Goal: Task Accomplishment & Management: Use online tool/utility

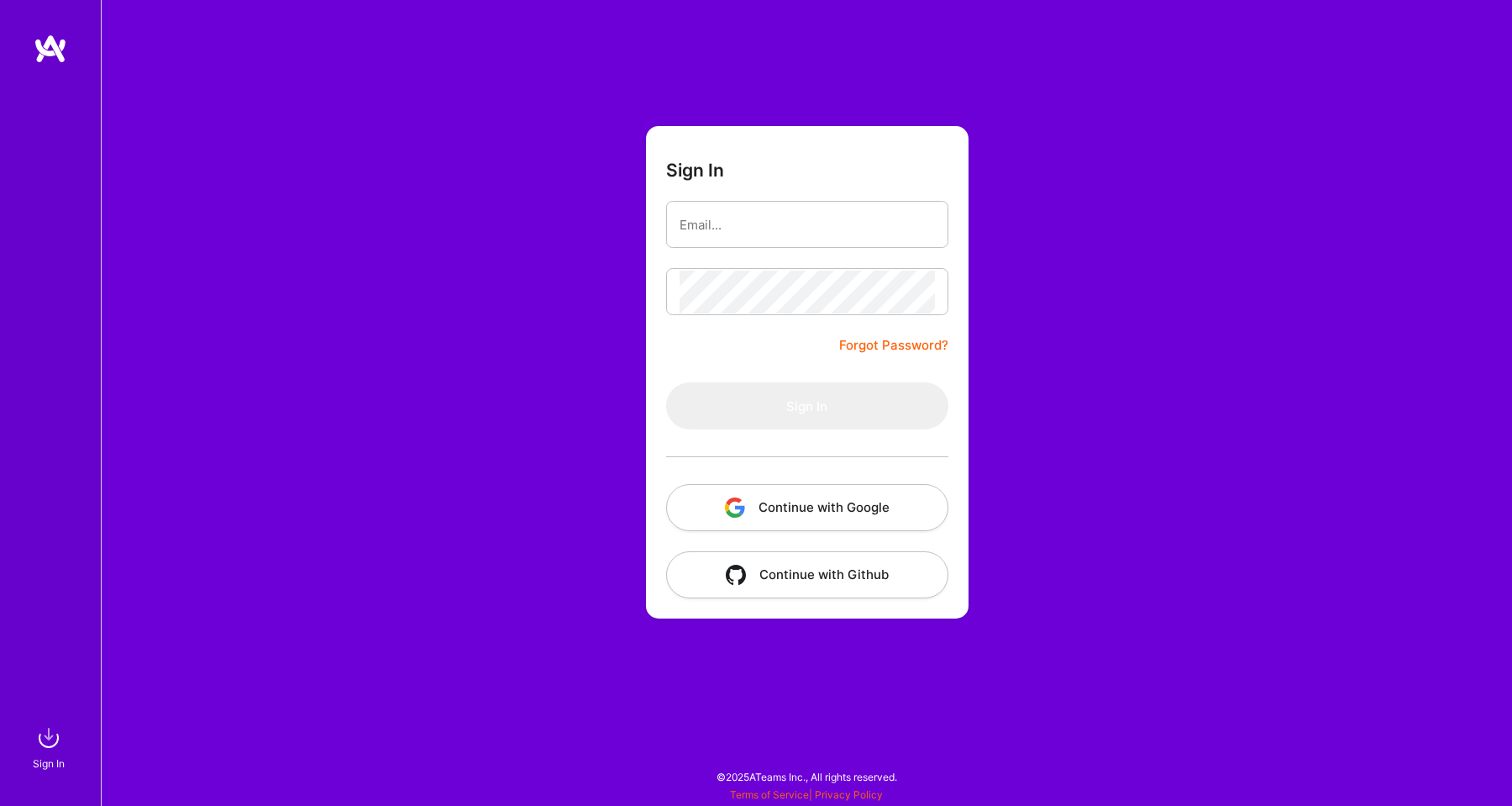
click at [727, 505] on img "button" at bounding box center [734, 507] width 20 height 20
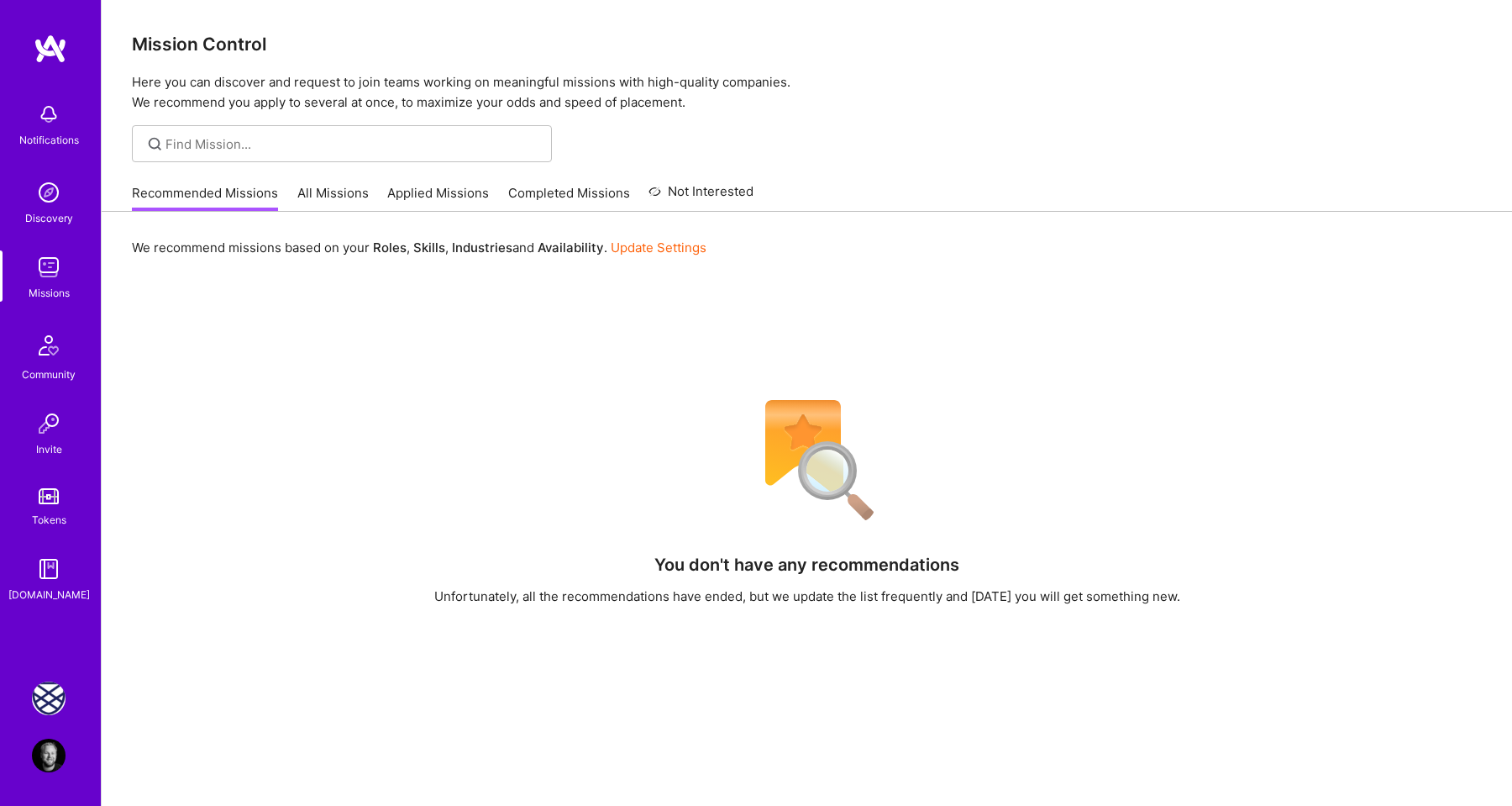
click at [59, 700] on img at bounding box center [48, 698] width 33 height 33
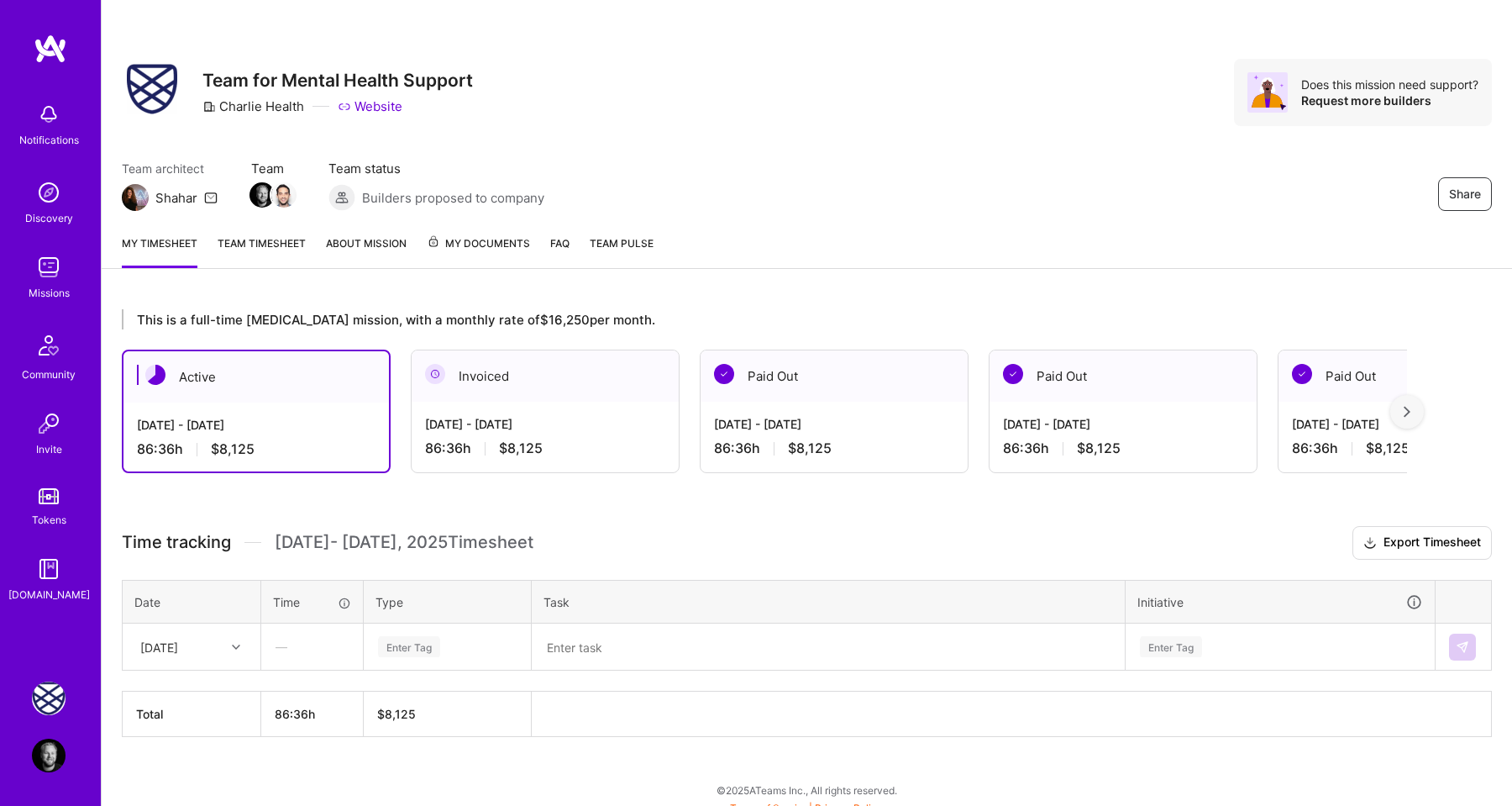
scroll to position [13, 0]
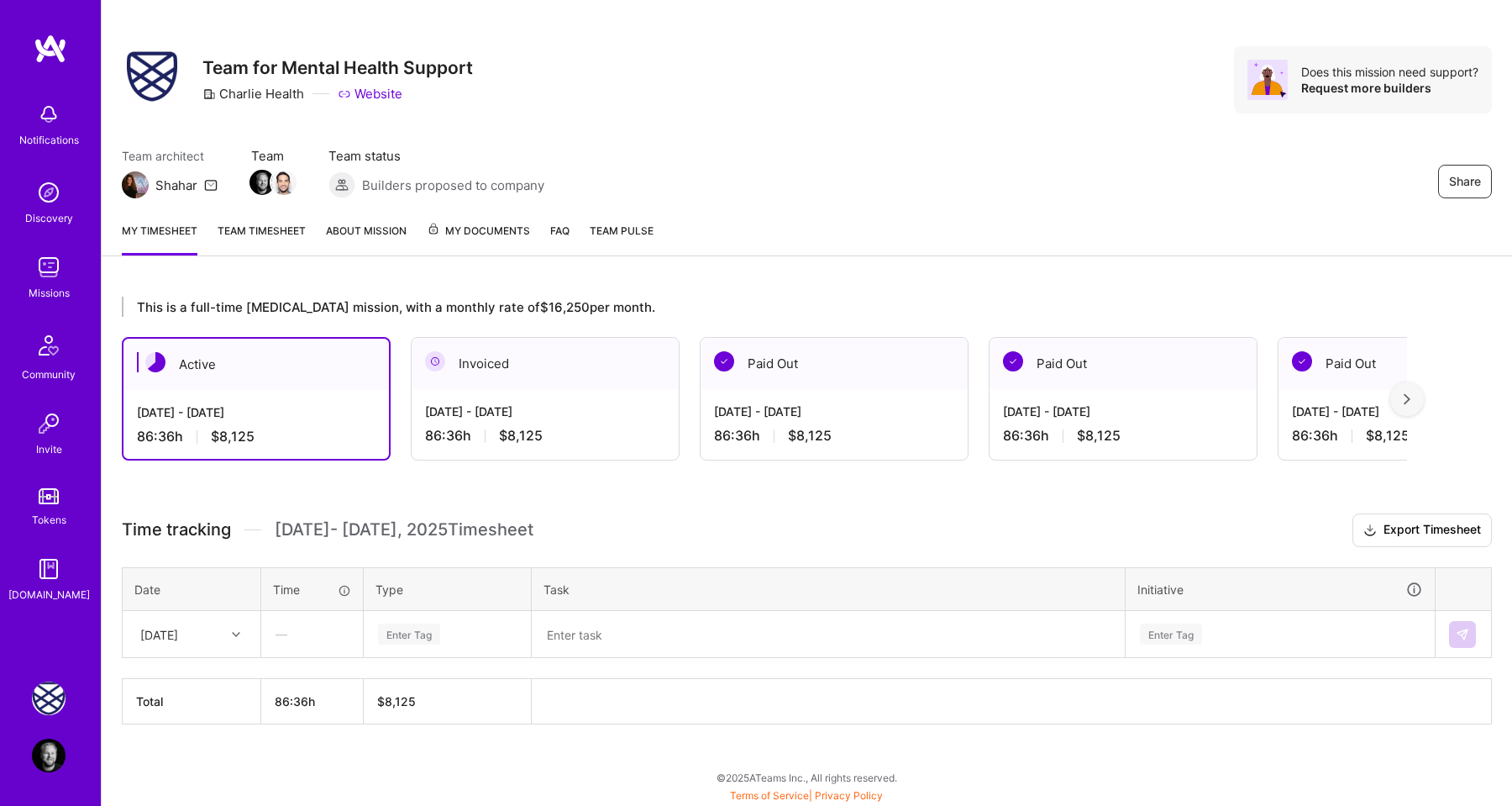
click at [235, 628] on div at bounding box center [238, 634] width 26 height 22
click at [214, 682] on div "[DATE]" at bounding box center [191, 681] width 136 height 31
click at [407, 635] on div "Enter Tag" at bounding box center [408, 633] width 62 height 26
click at [412, 724] on span "Design" at bounding box center [397, 728] width 50 height 23
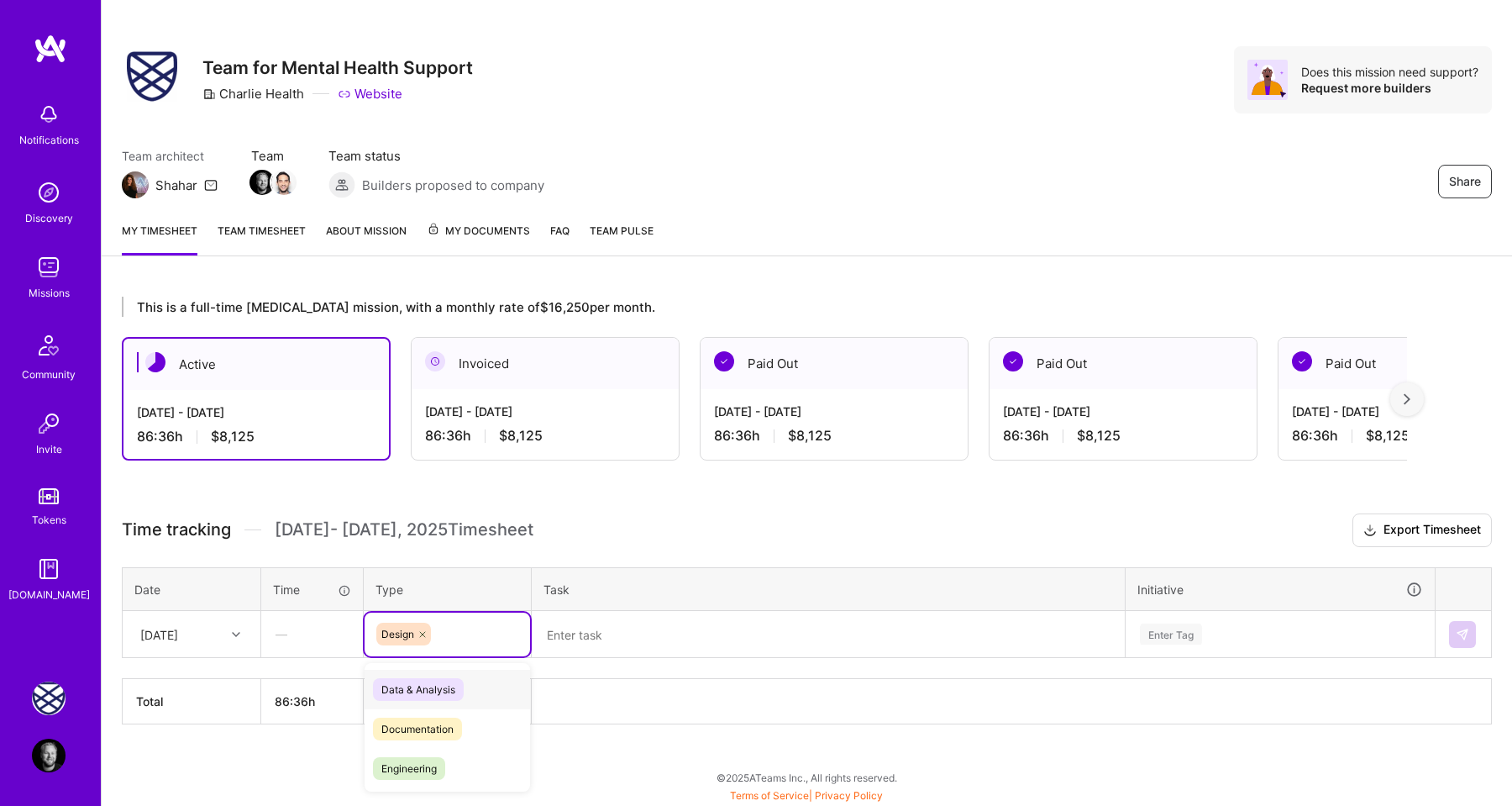
click at [422, 630] on icon at bounding box center [422, 633] width 10 height 10
type input "ho"
click at [417, 714] on span "Holiday" at bounding box center [399, 722] width 53 height 23
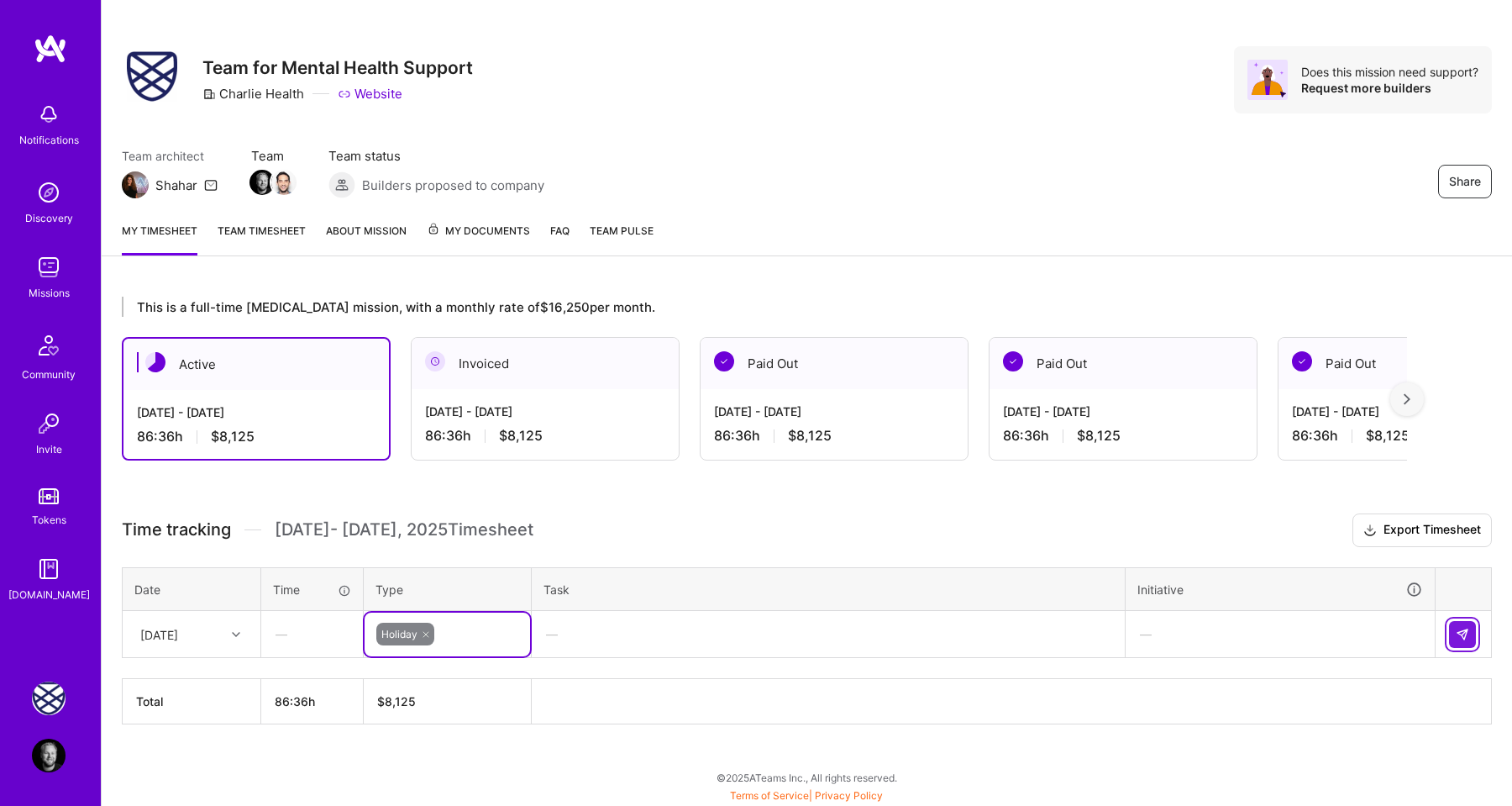
click at [1463, 633] on img at bounding box center [1461, 634] width 14 height 14
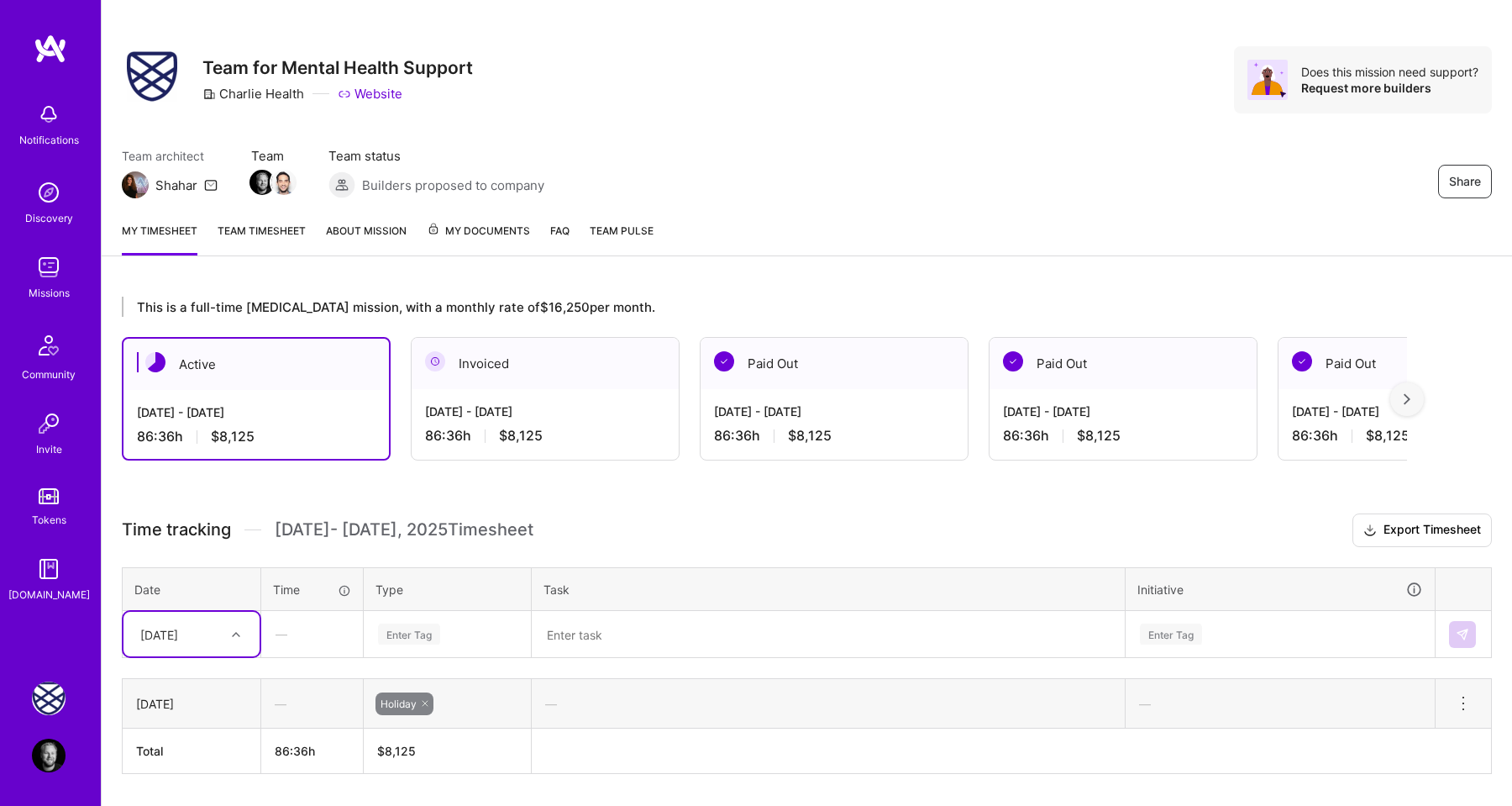
click at [225, 636] on td "option [DATE], selected. Select is focused ,type to refine list, press Down to …" at bounding box center [191, 634] width 138 height 47
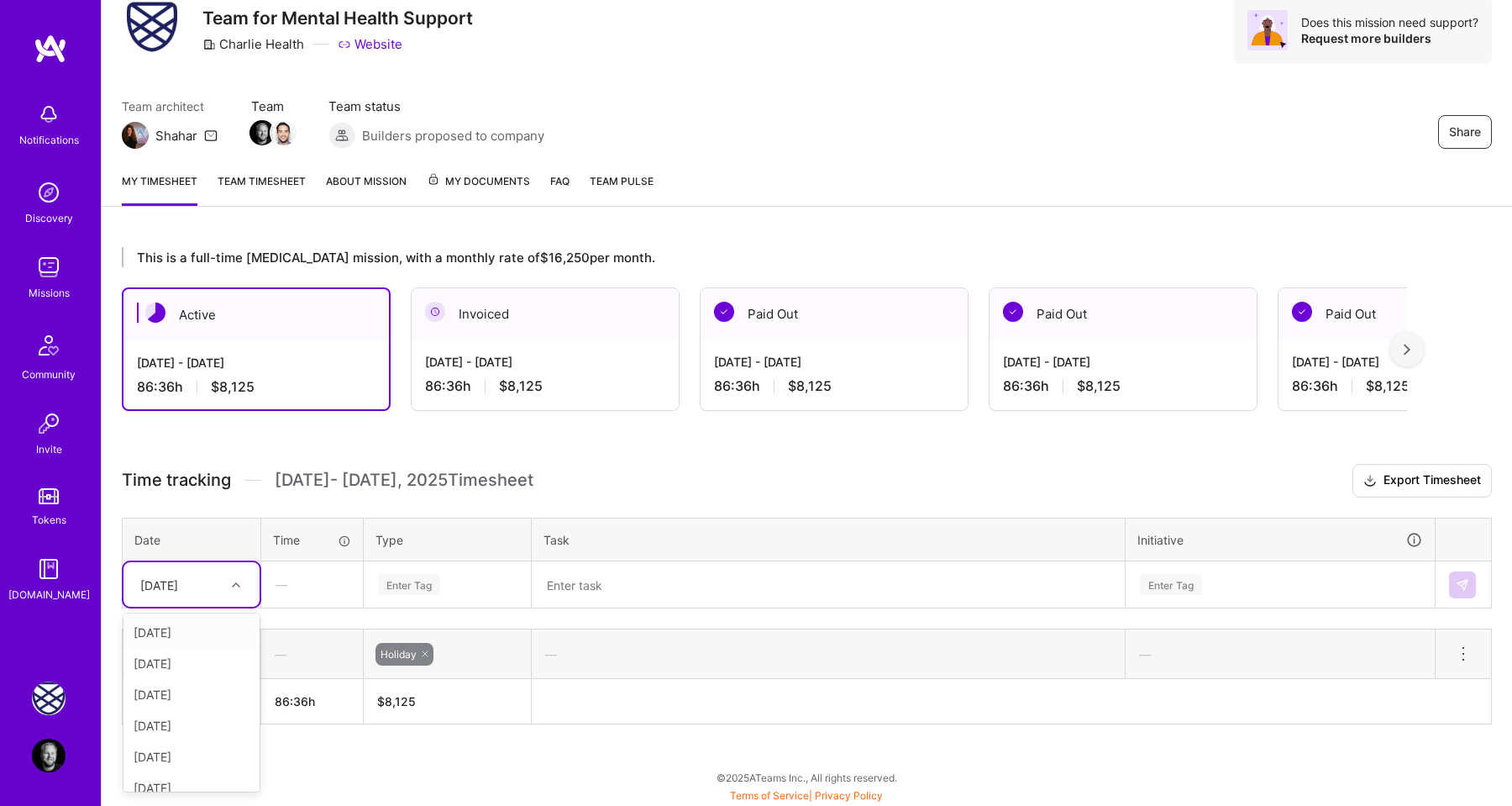
click at [210, 637] on div "[DATE]" at bounding box center [191, 632] width 136 height 31
click at [420, 585] on div "Enter Tag" at bounding box center [408, 584] width 62 height 26
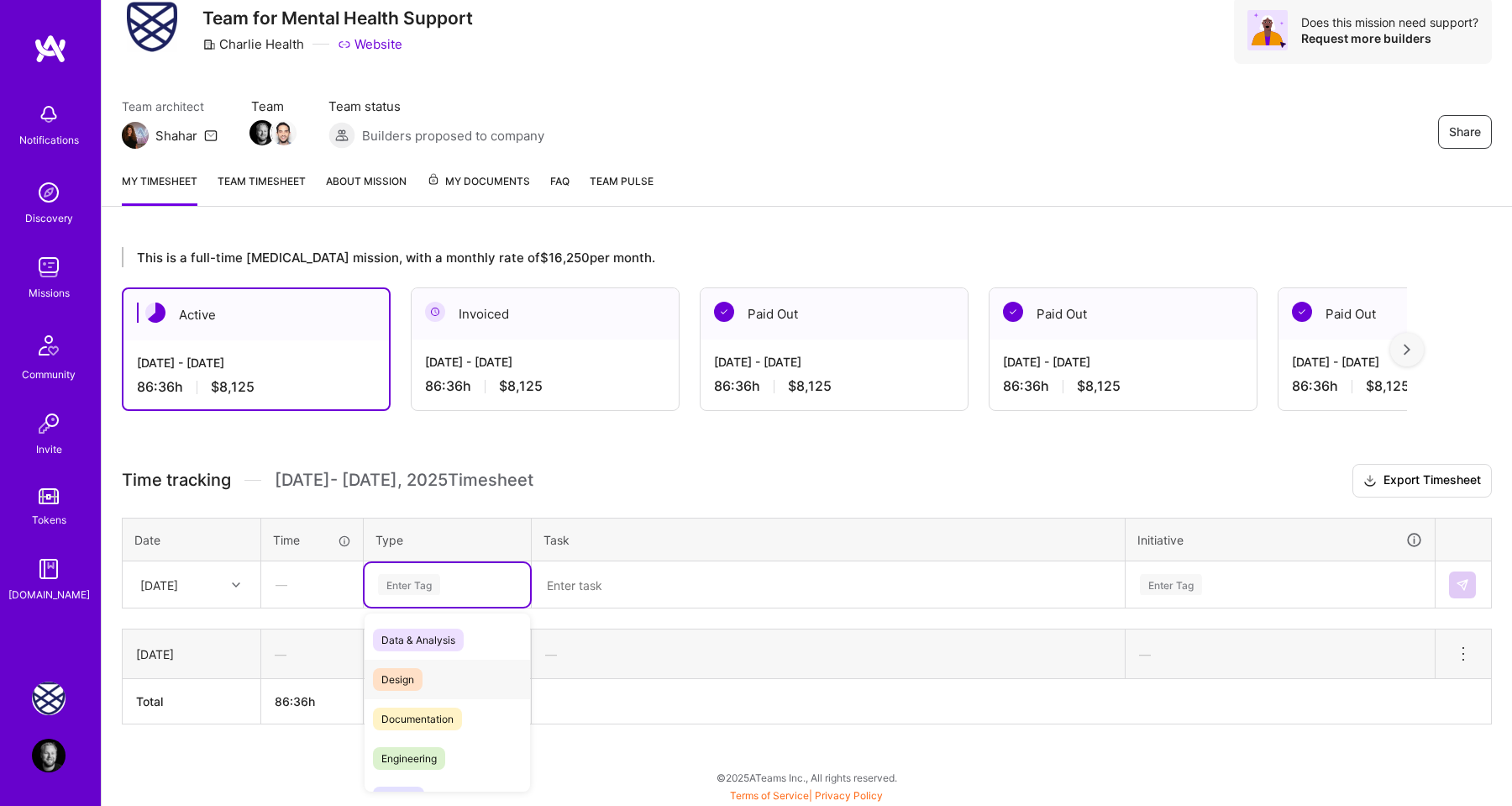
click at [442, 664] on div "Design" at bounding box center [447, 679] width 165 height 40
click at [591, 577] on textarea at bounding box center [827, 585] width 590 height 43
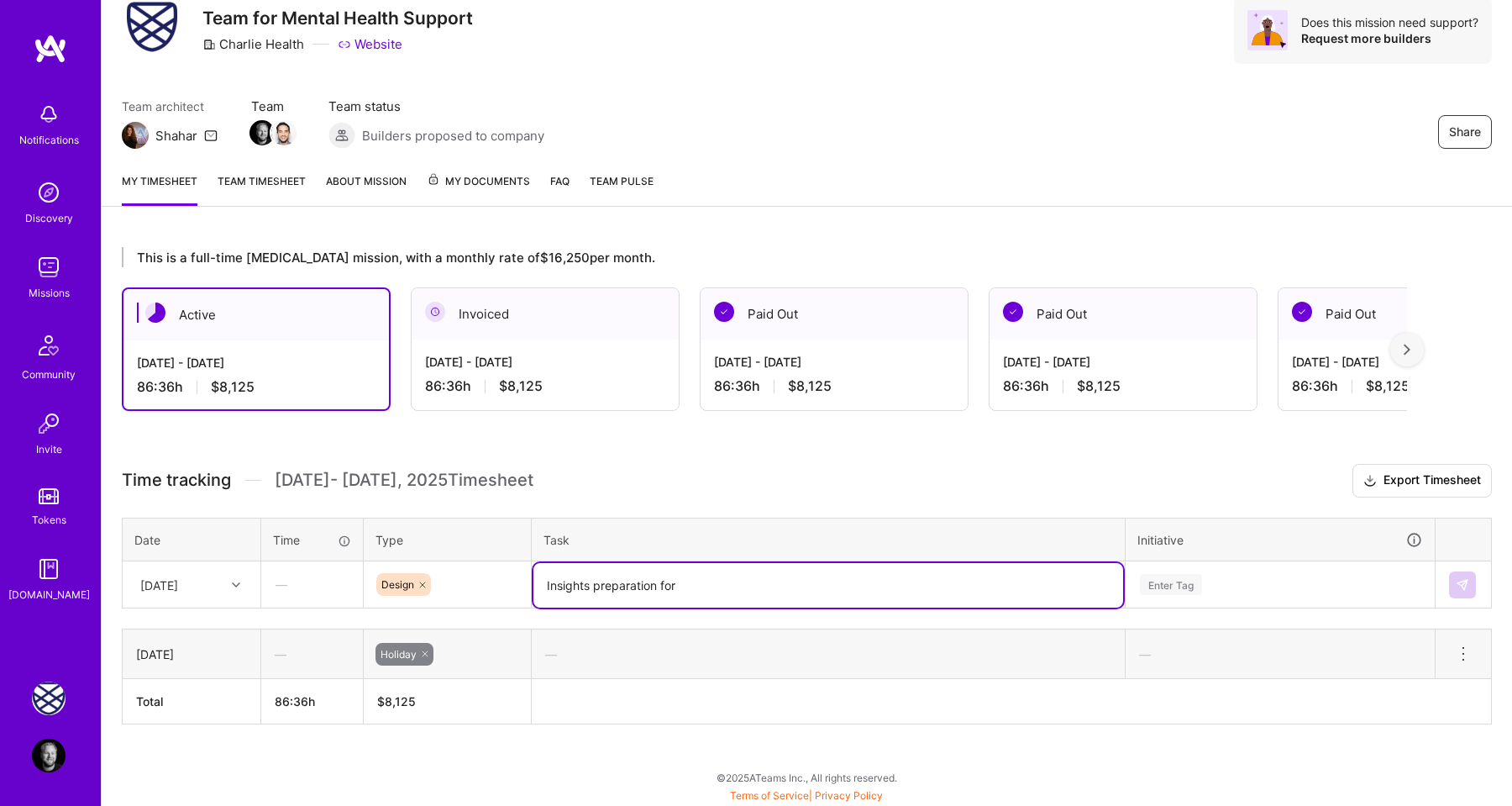
click at [747, 579] on textarea "Insights preparation for" at bounding box center [827, 585] width 590 height 44
type textarea "Insights preparation for user testing"
click at [1193, 586] on div "Enter Tag" at bounding box center [1171, 584] width 62 height 26
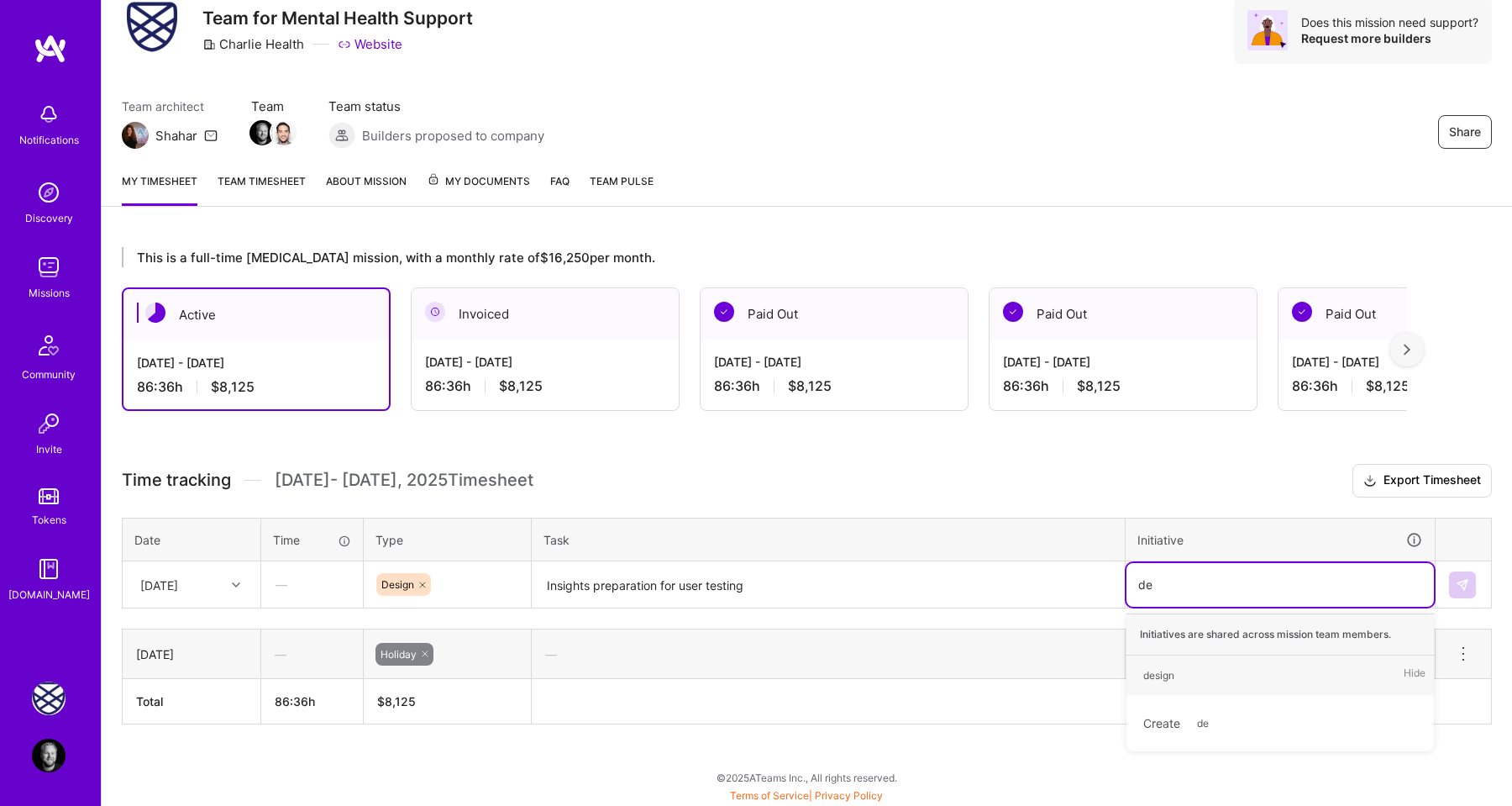
type input "des"
click at [1180, 679] on span "design" at bounding box center [1158, 675] width 48 height 23
click at [1455, 586] on img at bounding box center [1461, 585] width 14 height 14
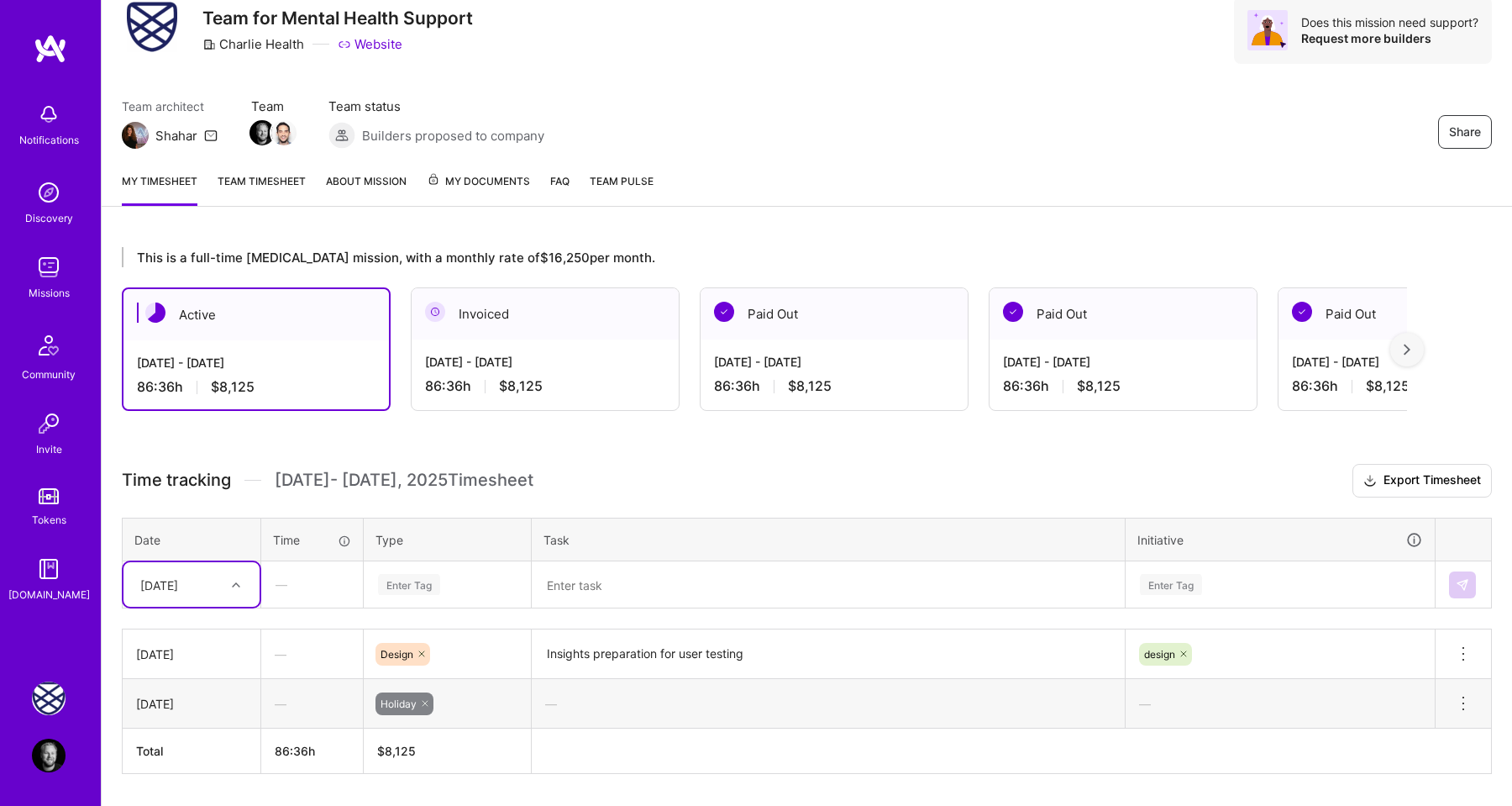
click at [233, 579] on div at bounding box center [238, 585] width 26 height 22
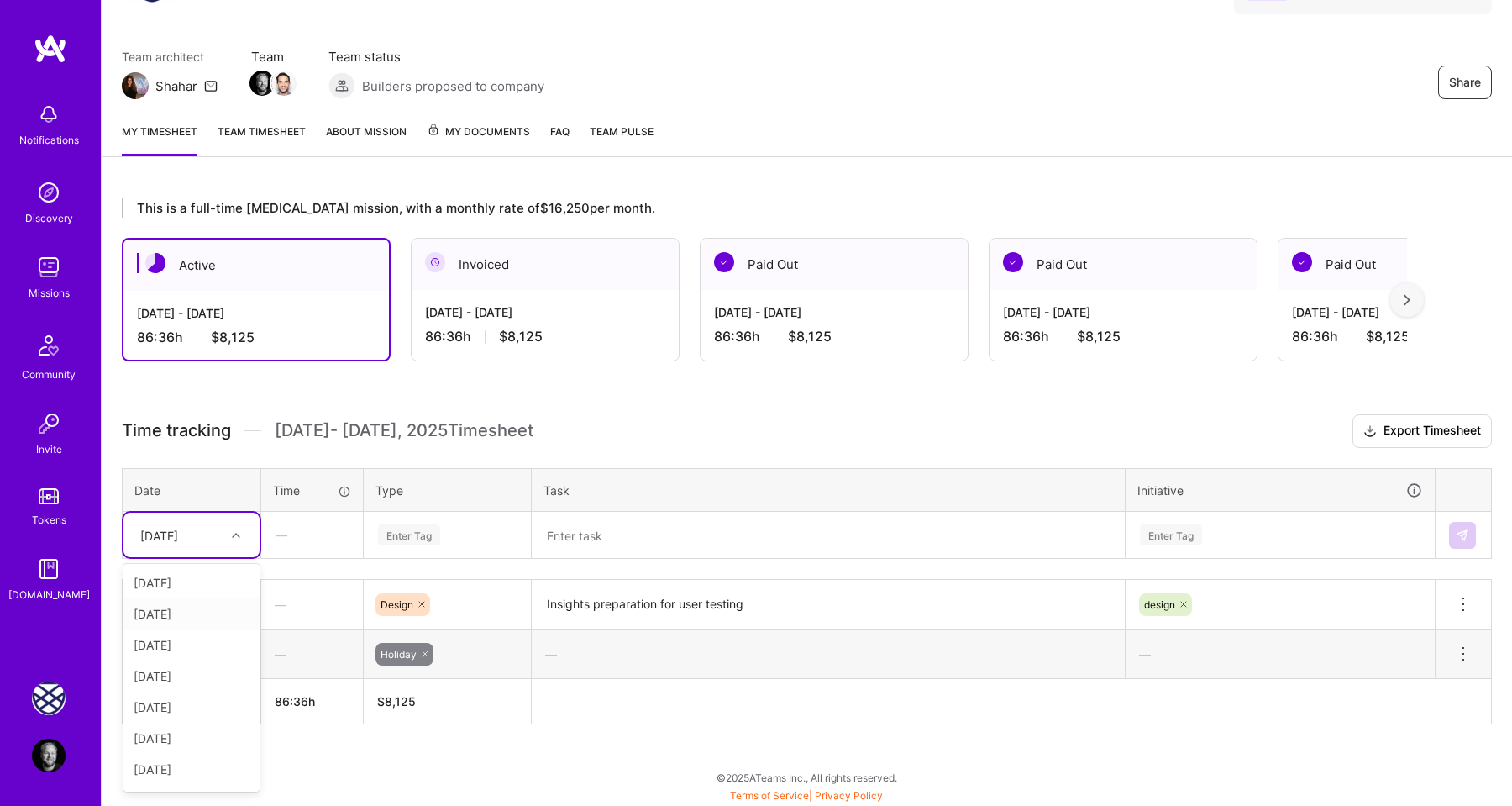
click at [203, 611] on div "[DATE]" at bounding box center [191, 614] width 136 height 31
click at [407, 537] on div "Enter Tag" at bounding box center [408, 534] width 62 height 26
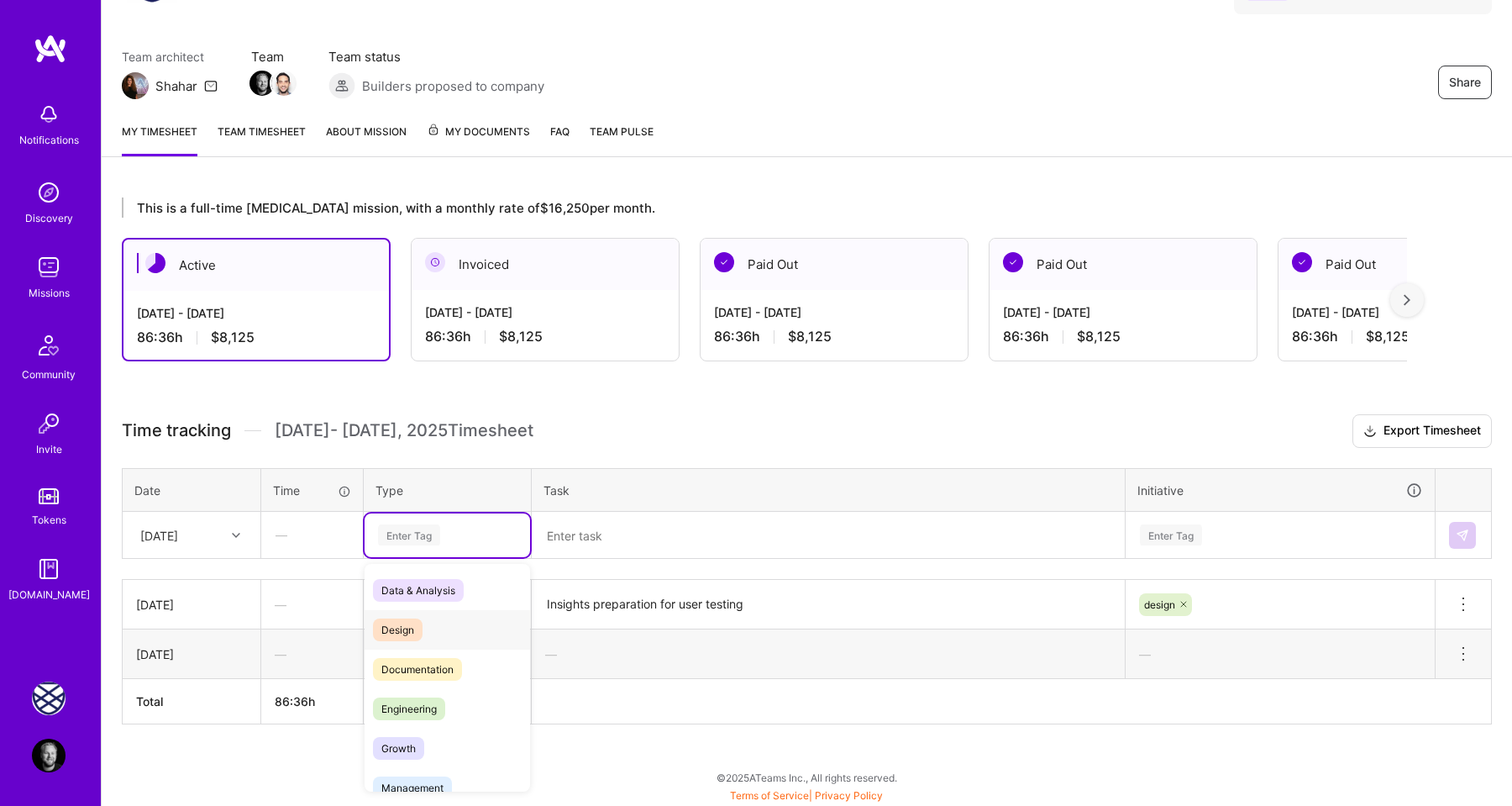
click at [409, 626] on span "Design" at bounding box center [397, 629] width 50 height 23
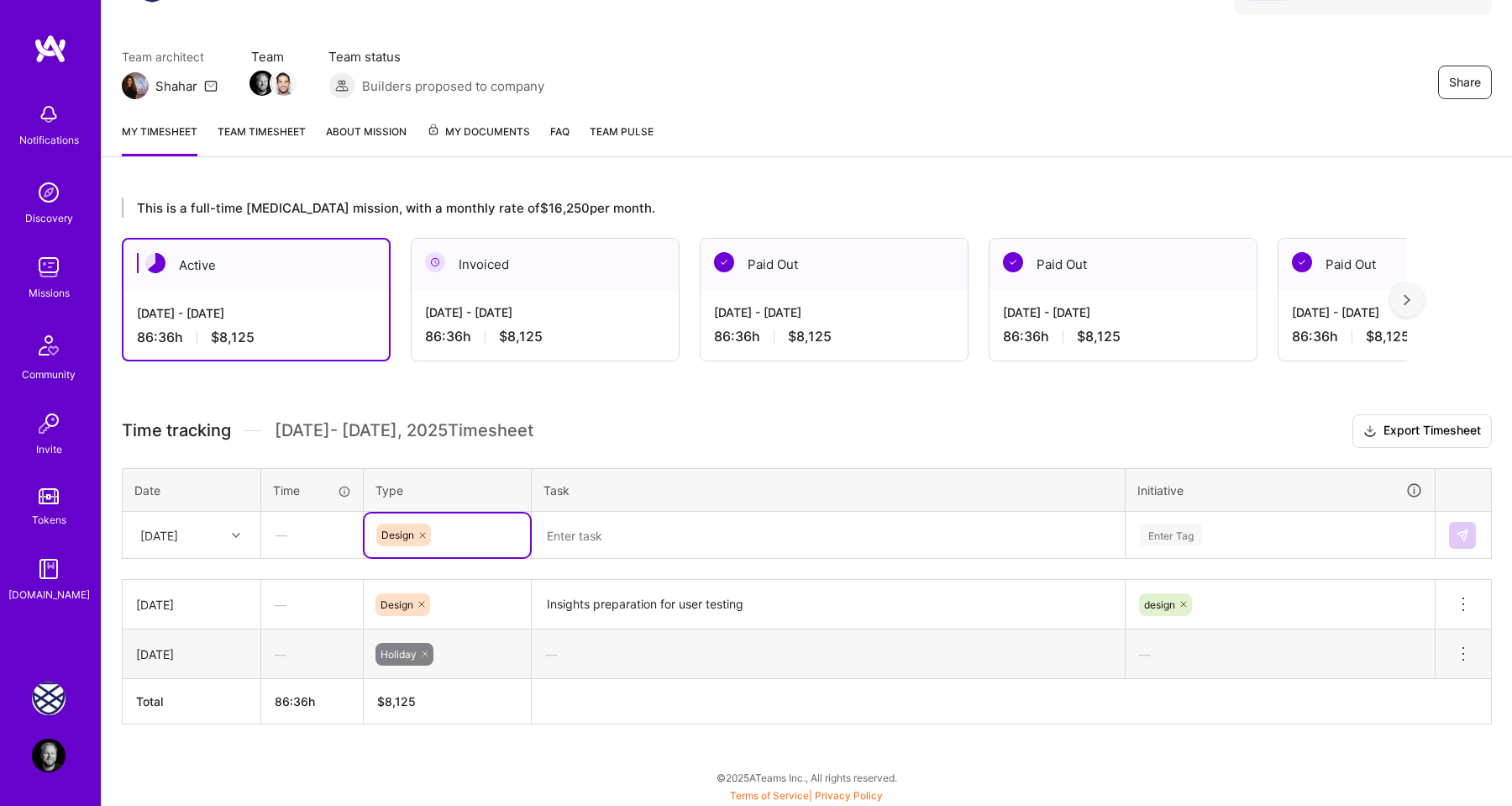
click at [579, 545] on textarea at bounding box center [827, 535] width 590 height 44
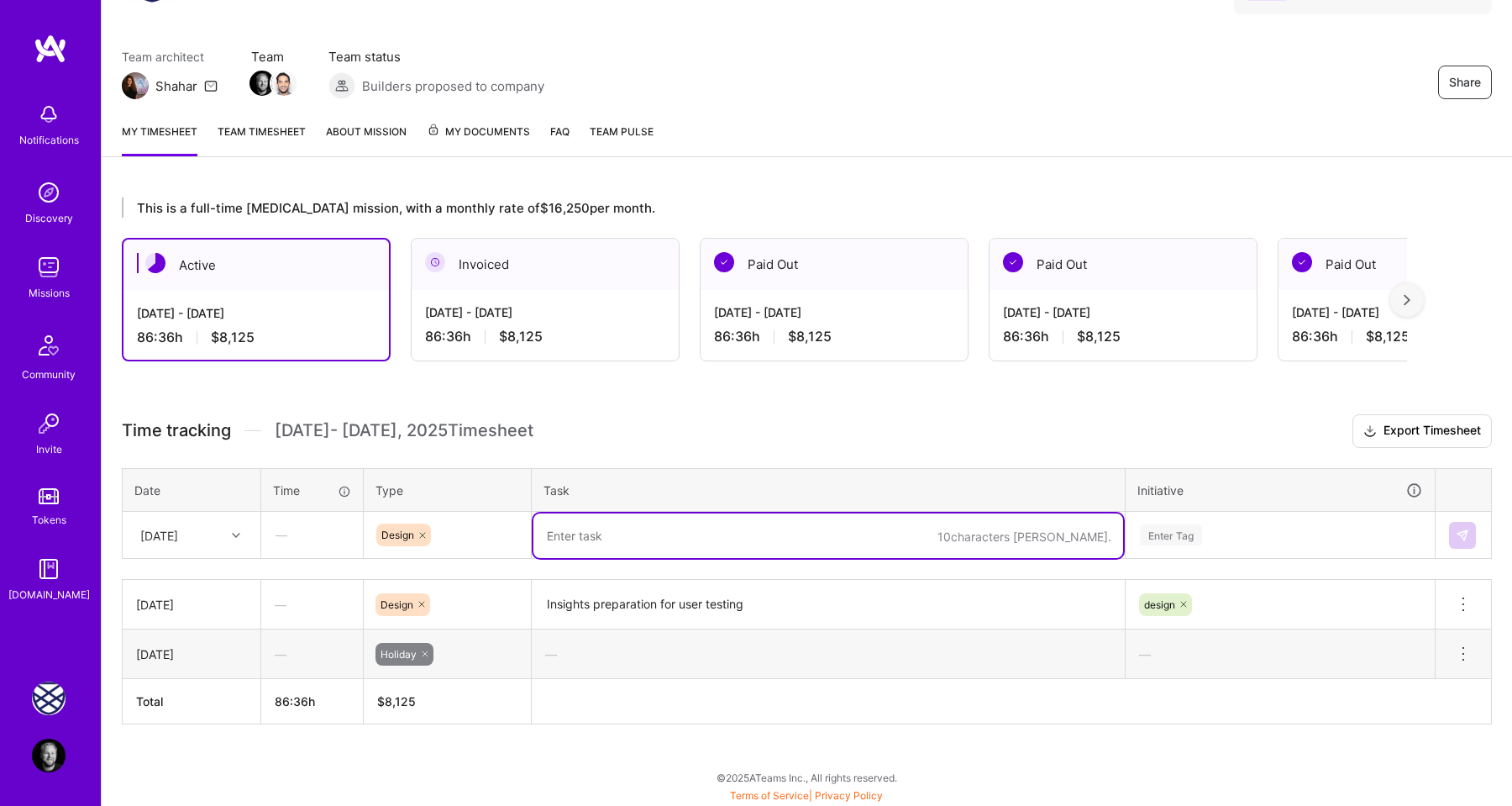
paste textarea "Insights preparation for user testing"
type textarea "Insights preparation for user testing & meetings"
click at [1162, 534] on div "Enter Tag" at bounding box center [1171, 534] width 62 height 26
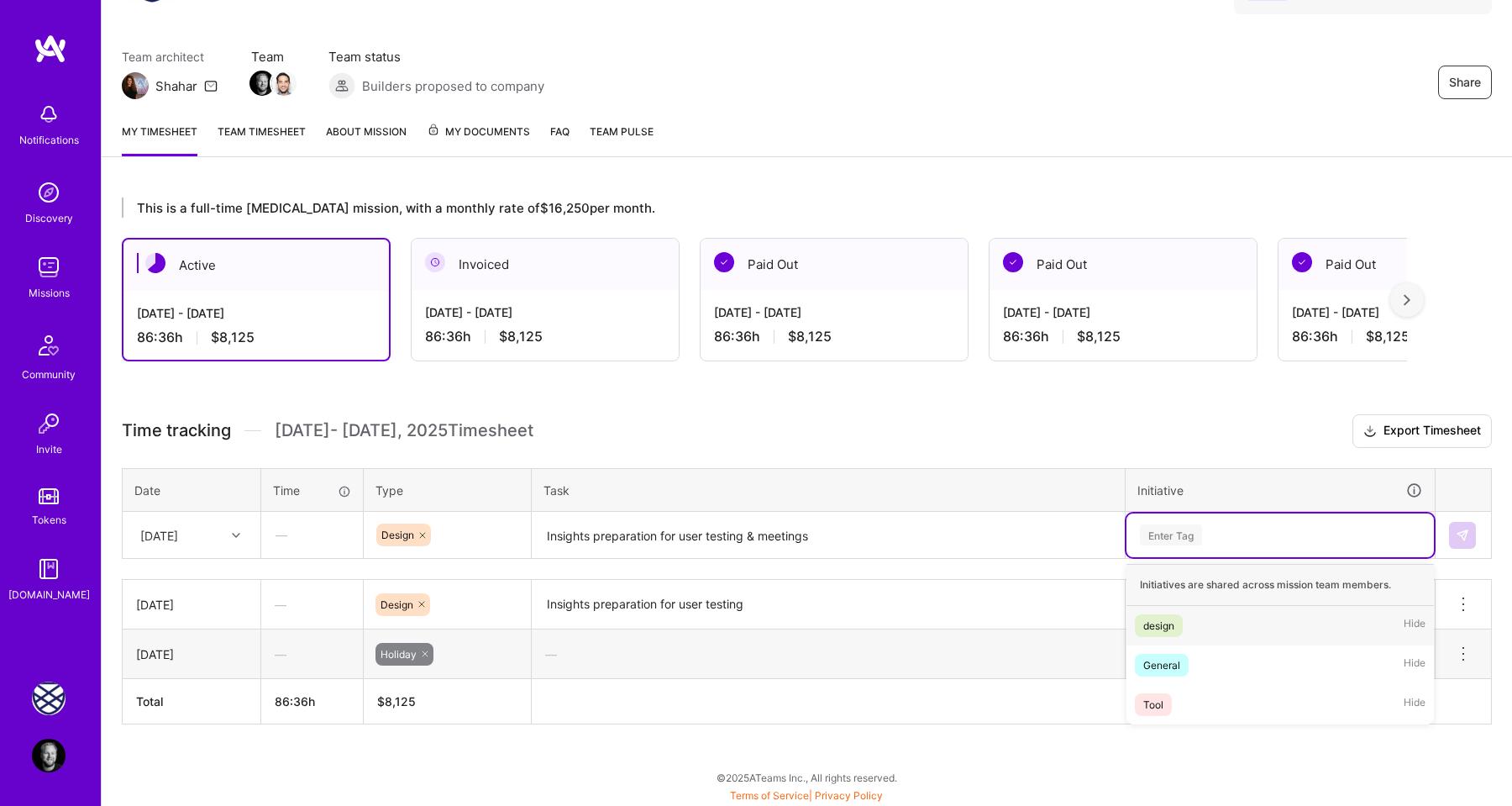
click at [1164, 631] on div "design" at bounding box center [1158, 625] width 31 height 18
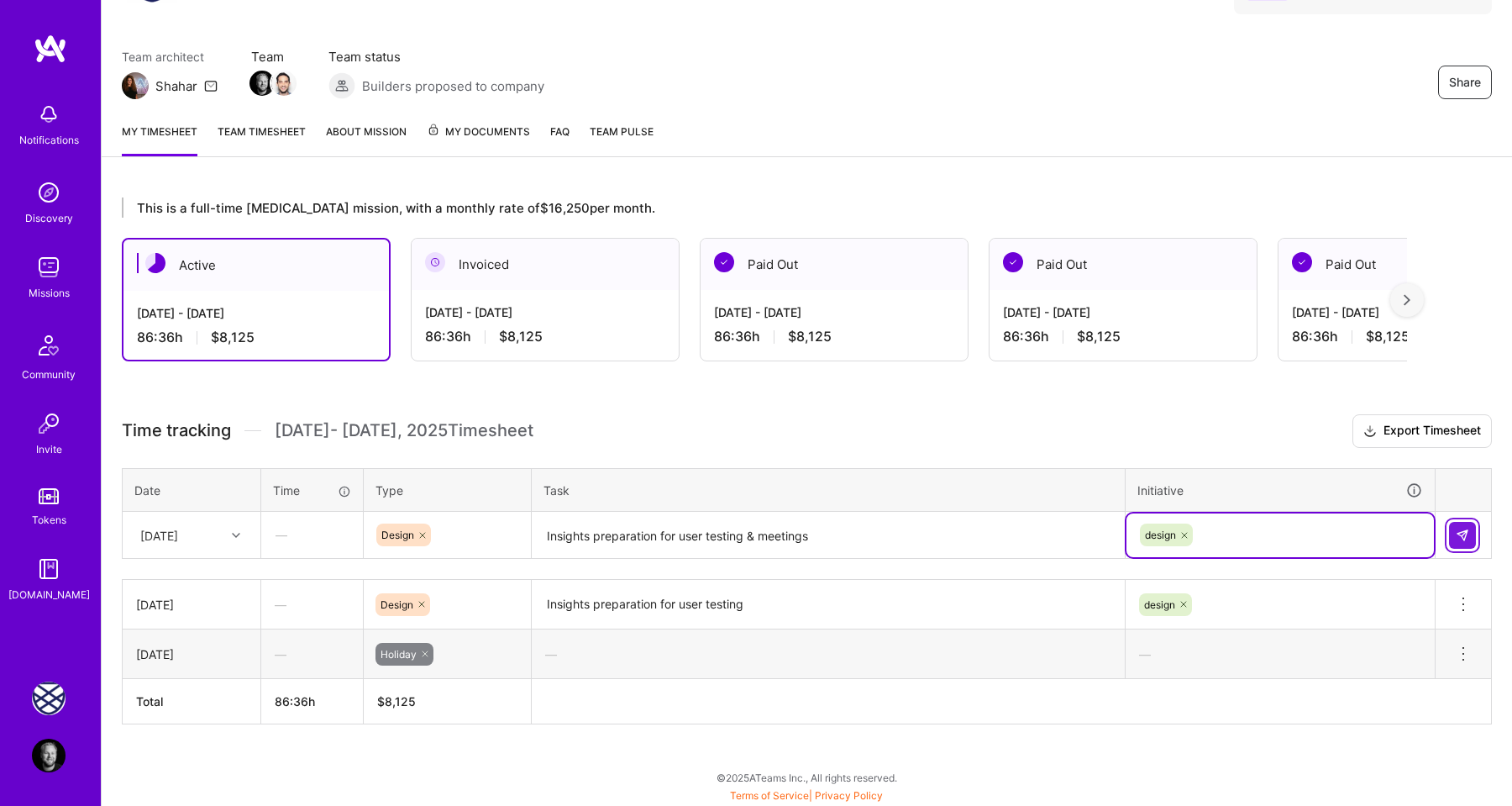
click at [1458, 534] on img at bounding box center [1461, 535] width 14 height 14
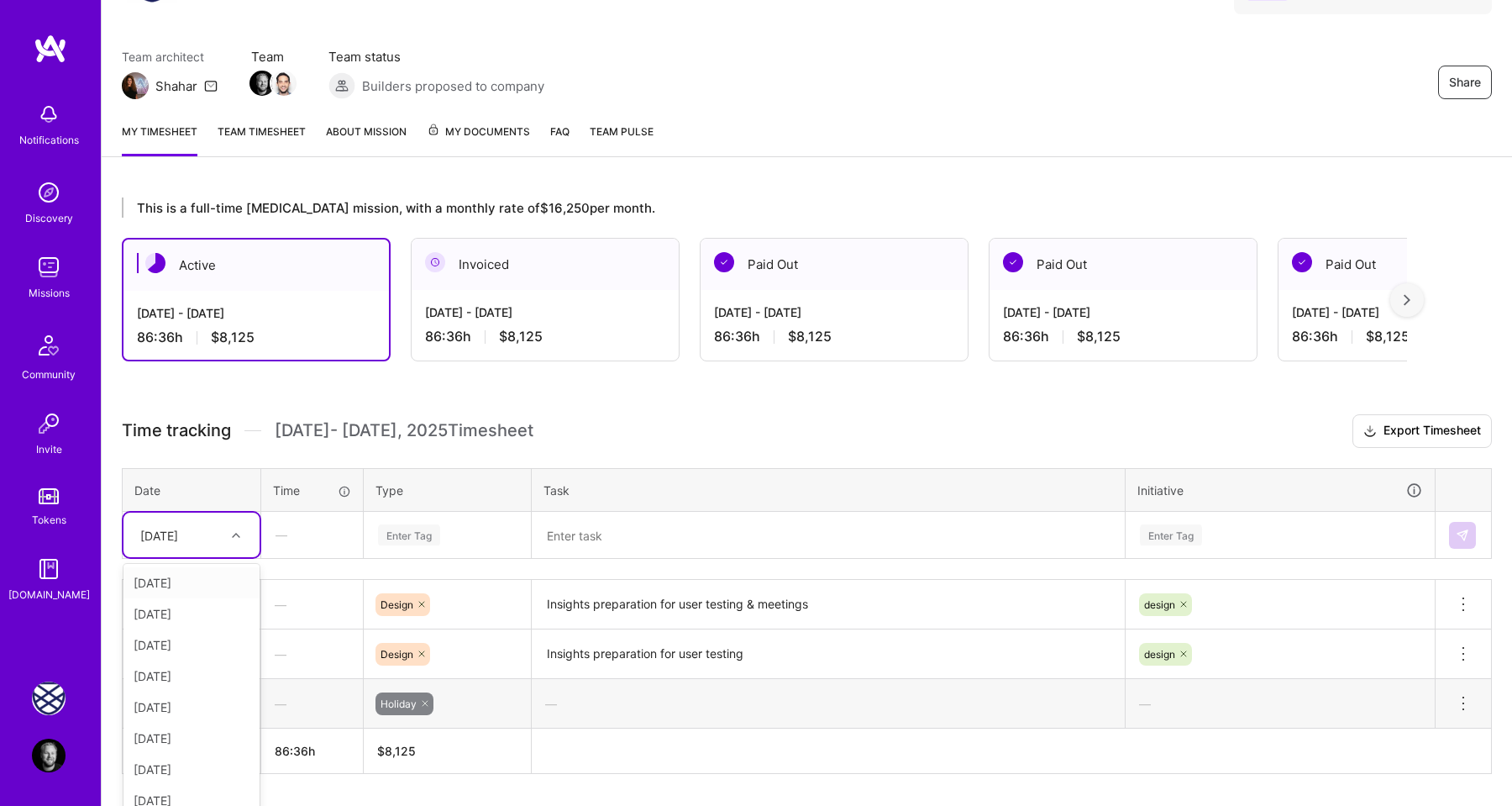
click at [240, 535] on div at bounding box center [238, 535] width 26 height 22
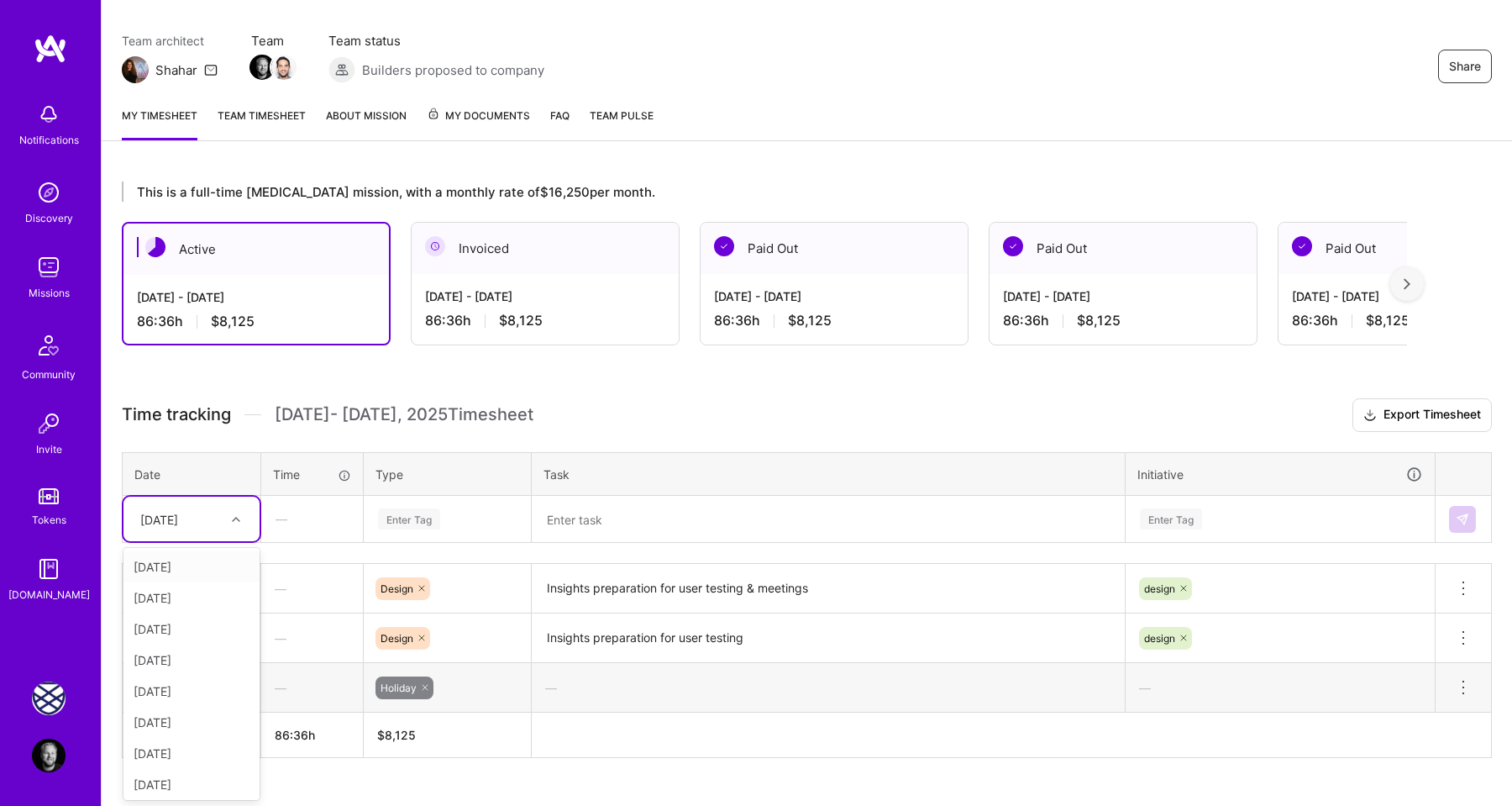
scroll to position [127, 0]
click at [208, 624] on div "[DATE]" at bounding box center [191, 629] width 136 height 31
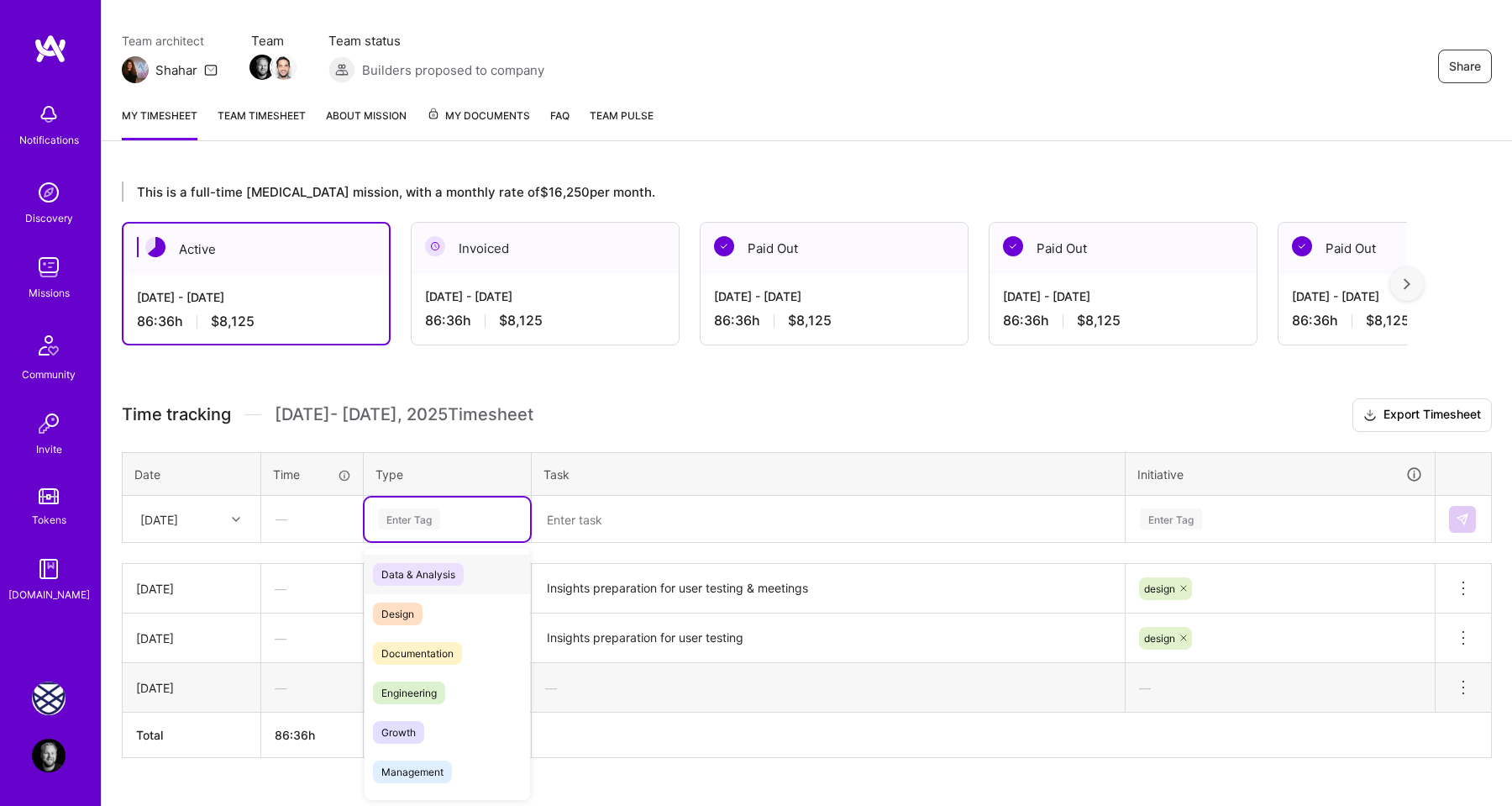
click at [388, 524] on div "Enter Tag" at bounding box center [408, 519] width 62 height 26
click at [409, 606] on span "Design" at bounding box center [397, 614] width 50 height 23
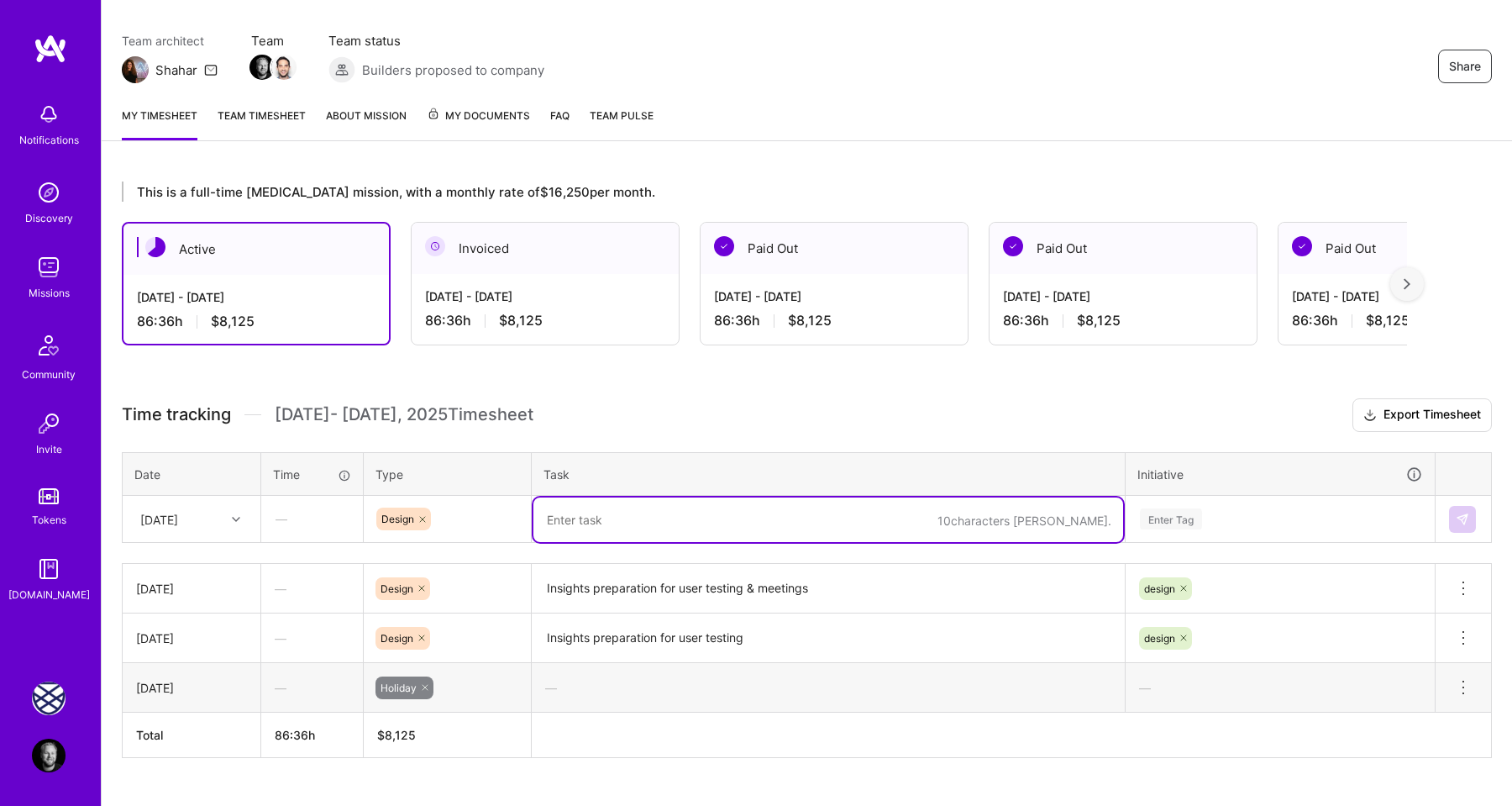
click at [574, 526] on textarea at bounding box center [827, 519] width 590 height 44
paste textarea "Insights preparation for user testing"
drag, startPoint x: 687, startPoint y: 520, endPoint x: 544, endPoint y: 520, distance: 143.0
click at [544, 520] on textarea "Insights preparation for user testing" at bounding box center [827, 519] width 590 height 44
click at [664, 520] on textarea "User testing" at bounding box center [827, 519] width 590 height 44
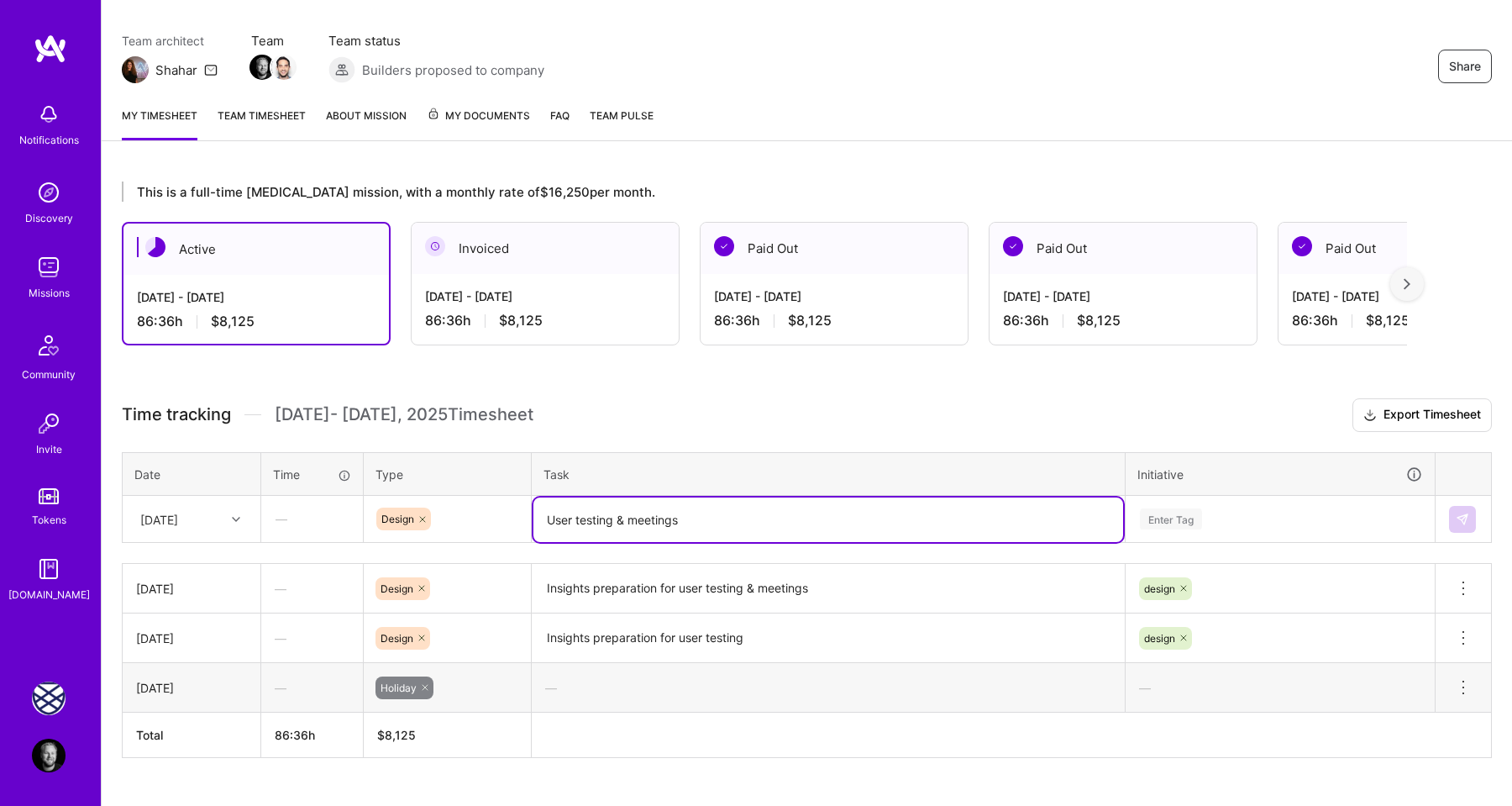
type textarea "User testing & meetings"
click at [1183, 511] on div "Enter Tag" at bounding box center [1171, 519] width 62 height 26
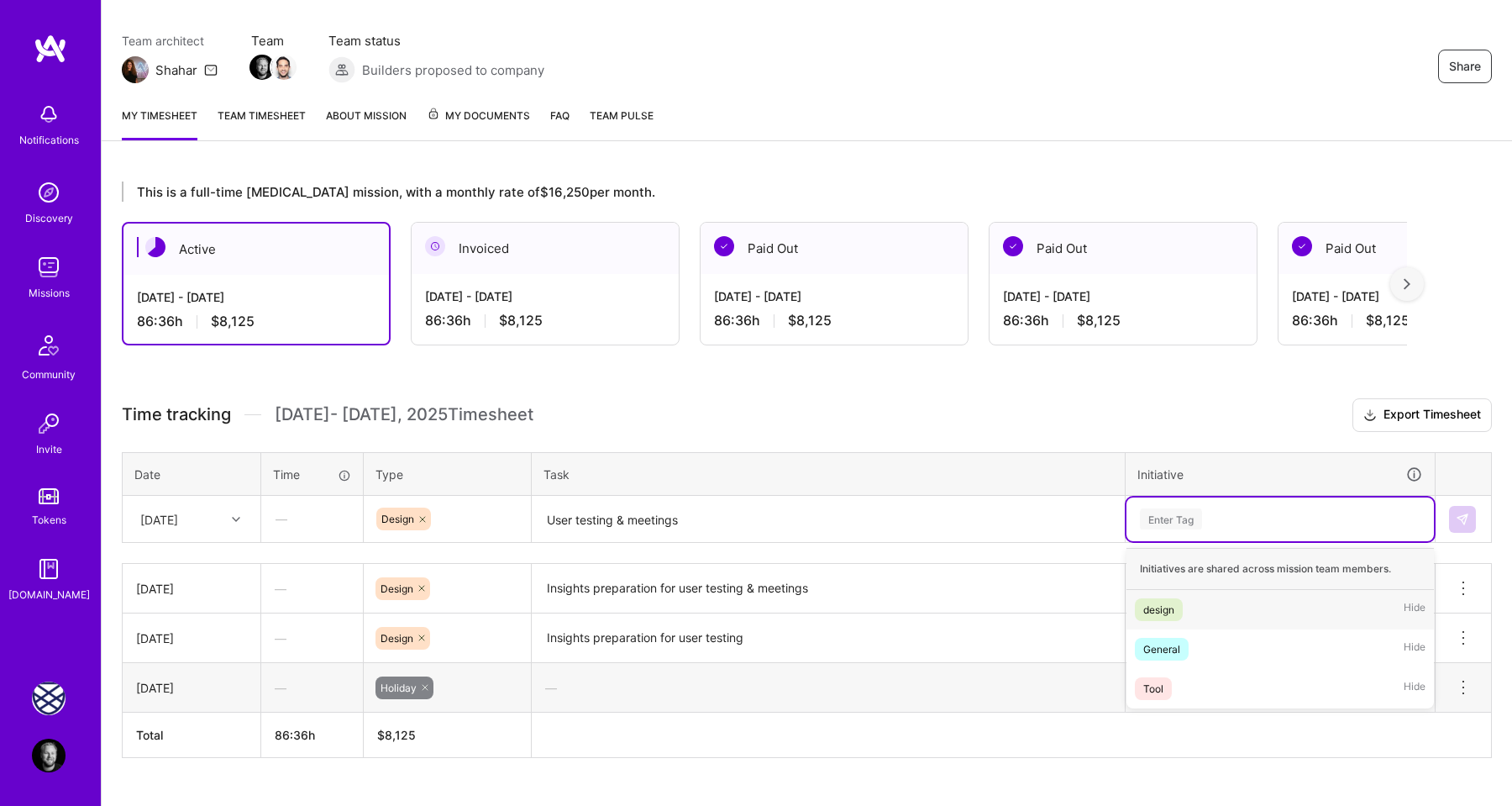
click at [1180, 604] on span "design" at bounding box center [1158, 609] width 48 height 23
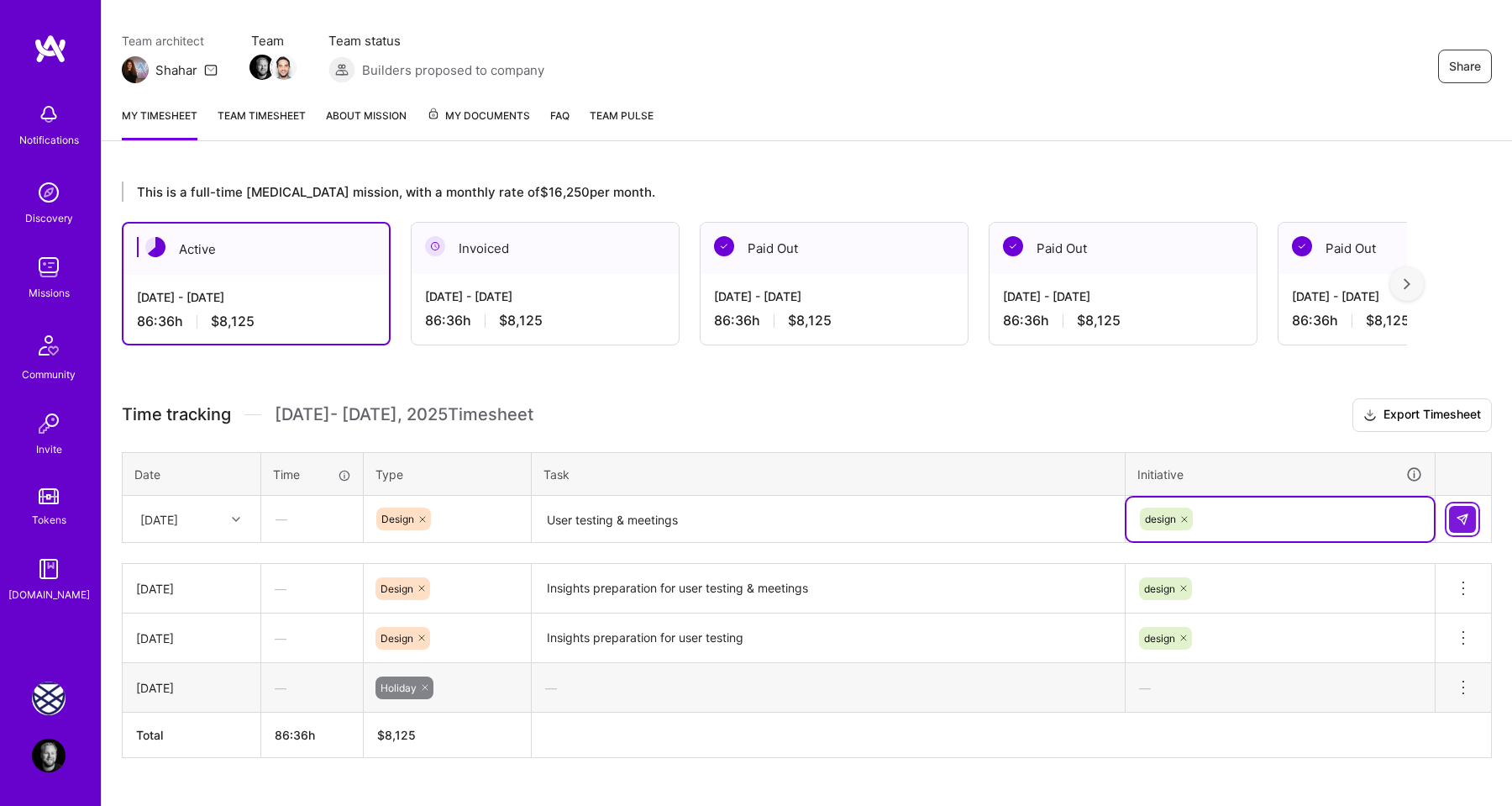
click at [1457, 520] on img at bounding box center [1461, 519] width 14 height 14
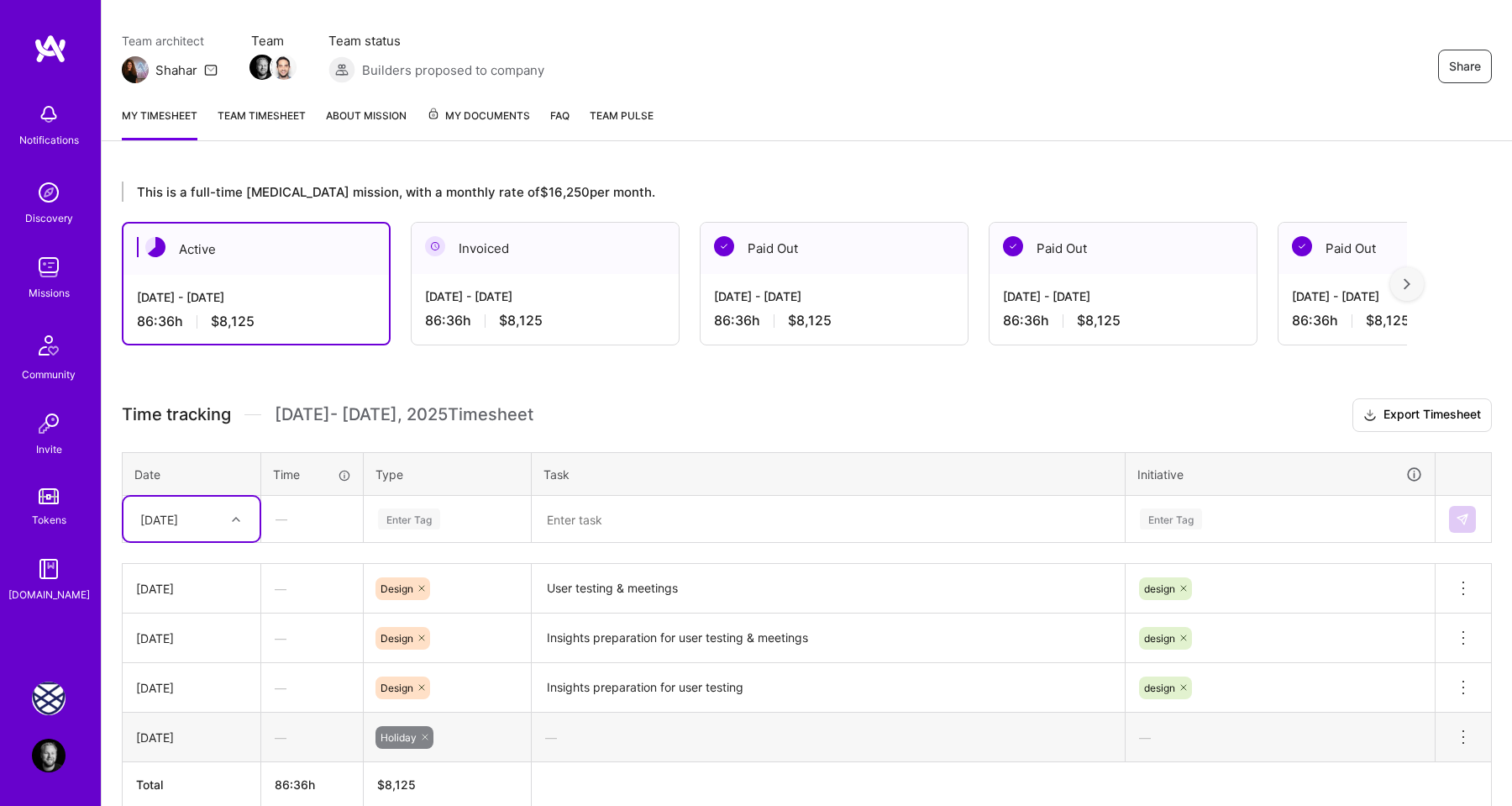
click at [214, 519] on div "[DATE]" at bounding box center [178, 519] width 93 height 28
click at [191, 661] on div "[DATE]" at bounding box center [191, 660] width 136 height 31
click at [421, 520] on div "Enter Tag" at bounding box center [408, 519] width 62 height 26
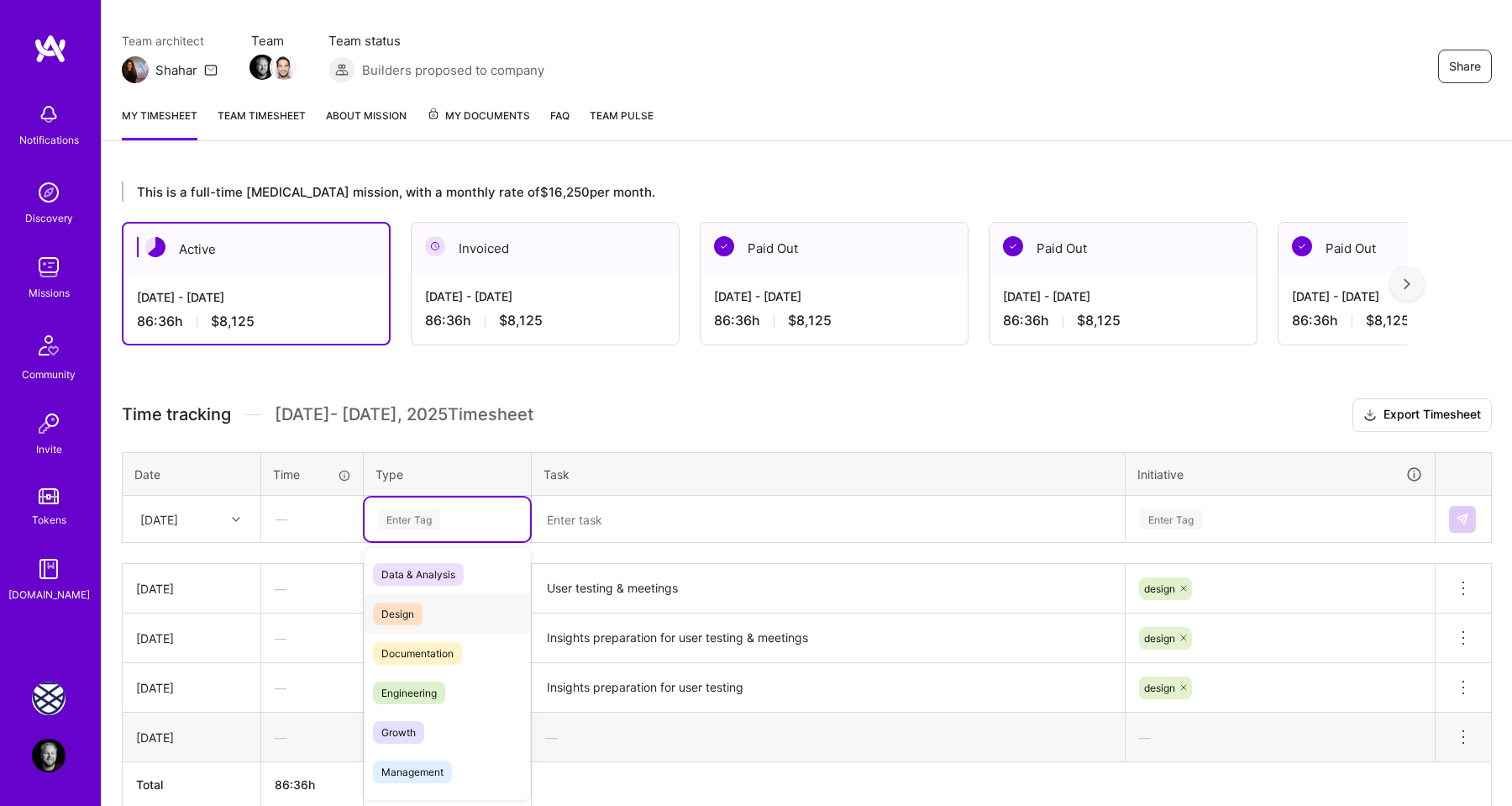
click at [416, 607] on span "Design" at bounding box center [397, 614] width 50 height 23
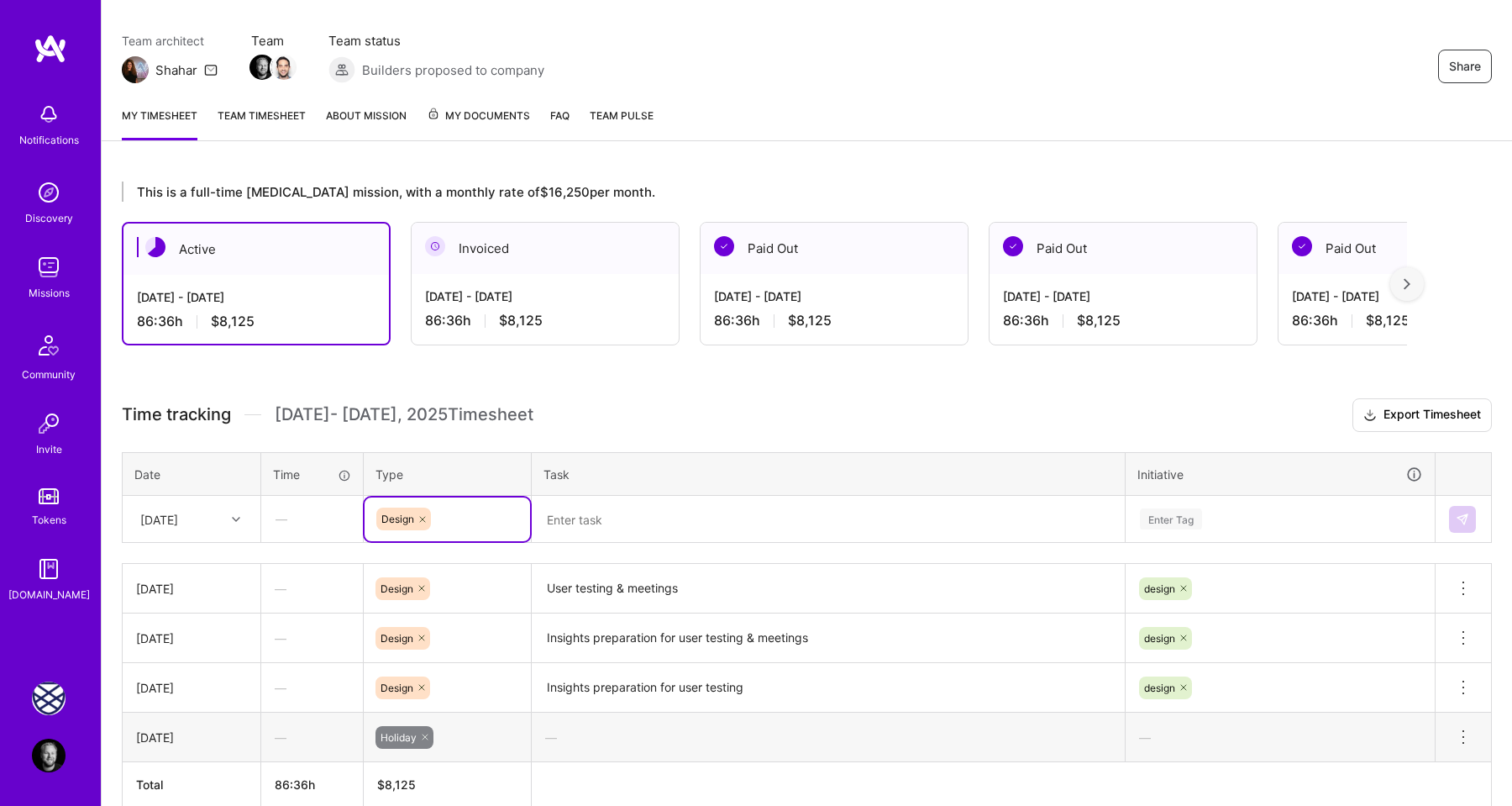
click at [578, 522] on textarea at bounding box center [827, 519] width 590 height 44
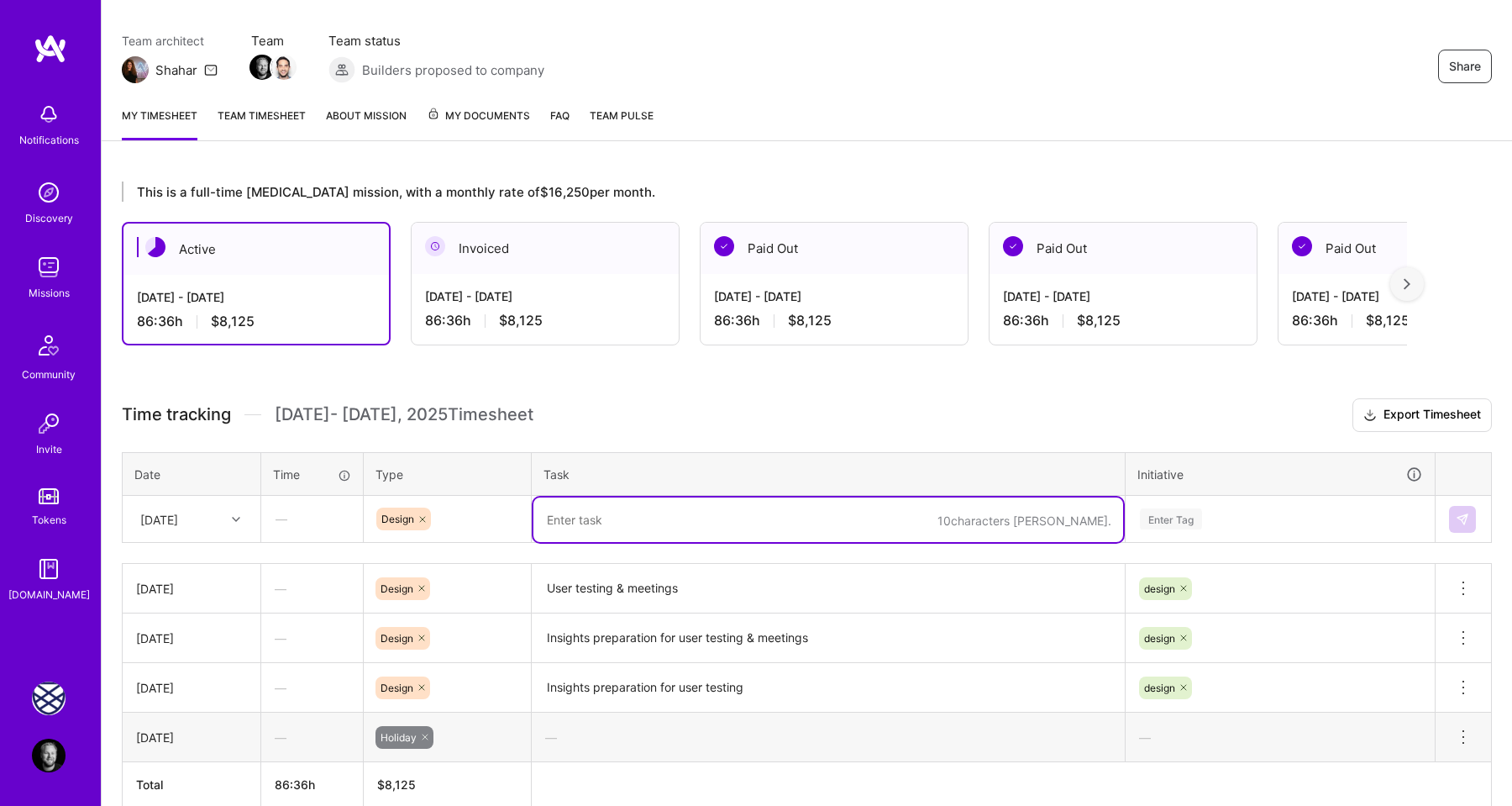
paste textarea "Insights preparation for user testing"
type textarea "User testing and sprint planning"
click at [1158, 526] on div "Enter Tag" at bounding box center [1171, 519] width 62 height 26
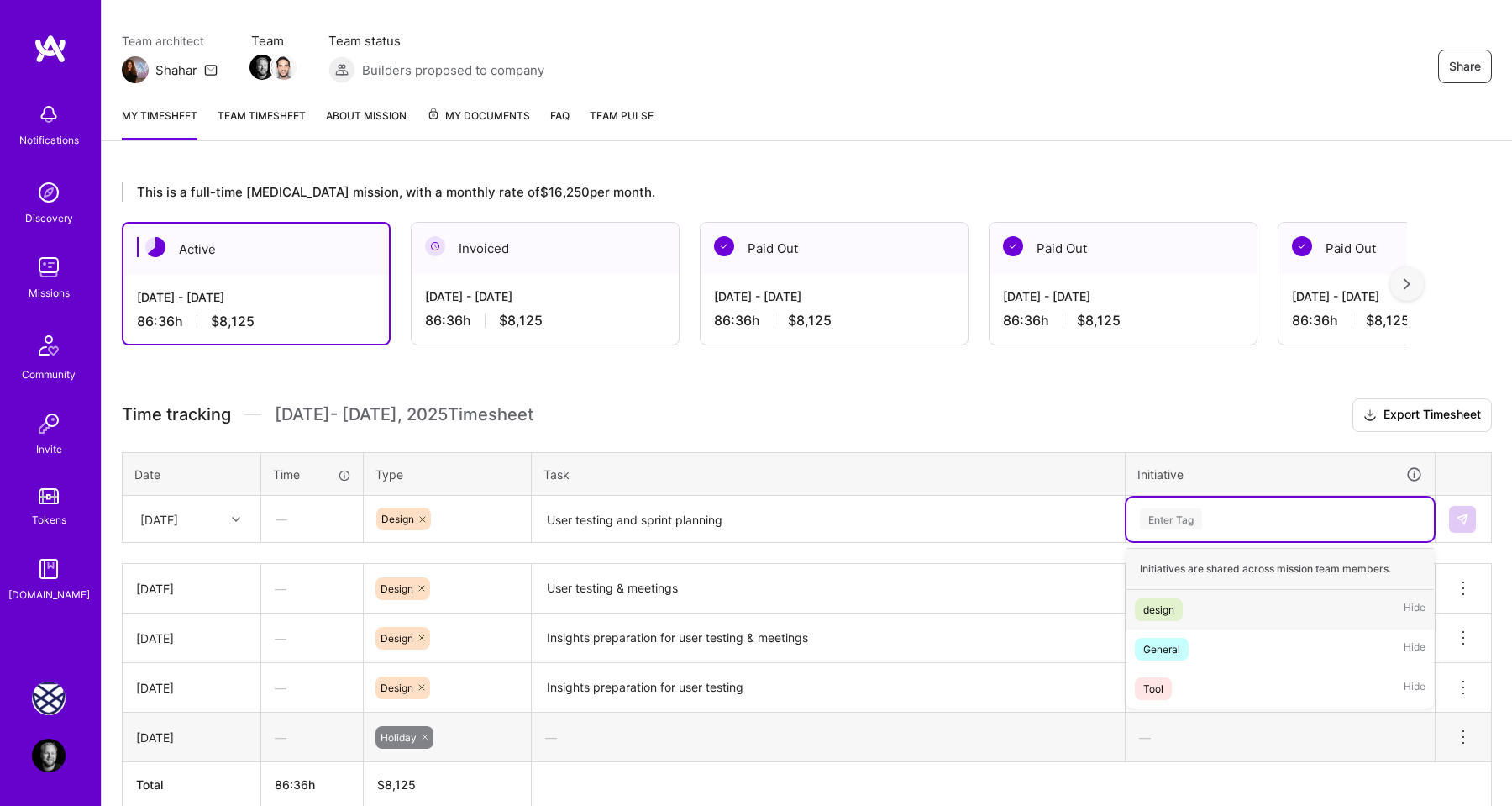
click at [1162, 604] on div "design" at bounding box center [1158, 610] width 31 height 18
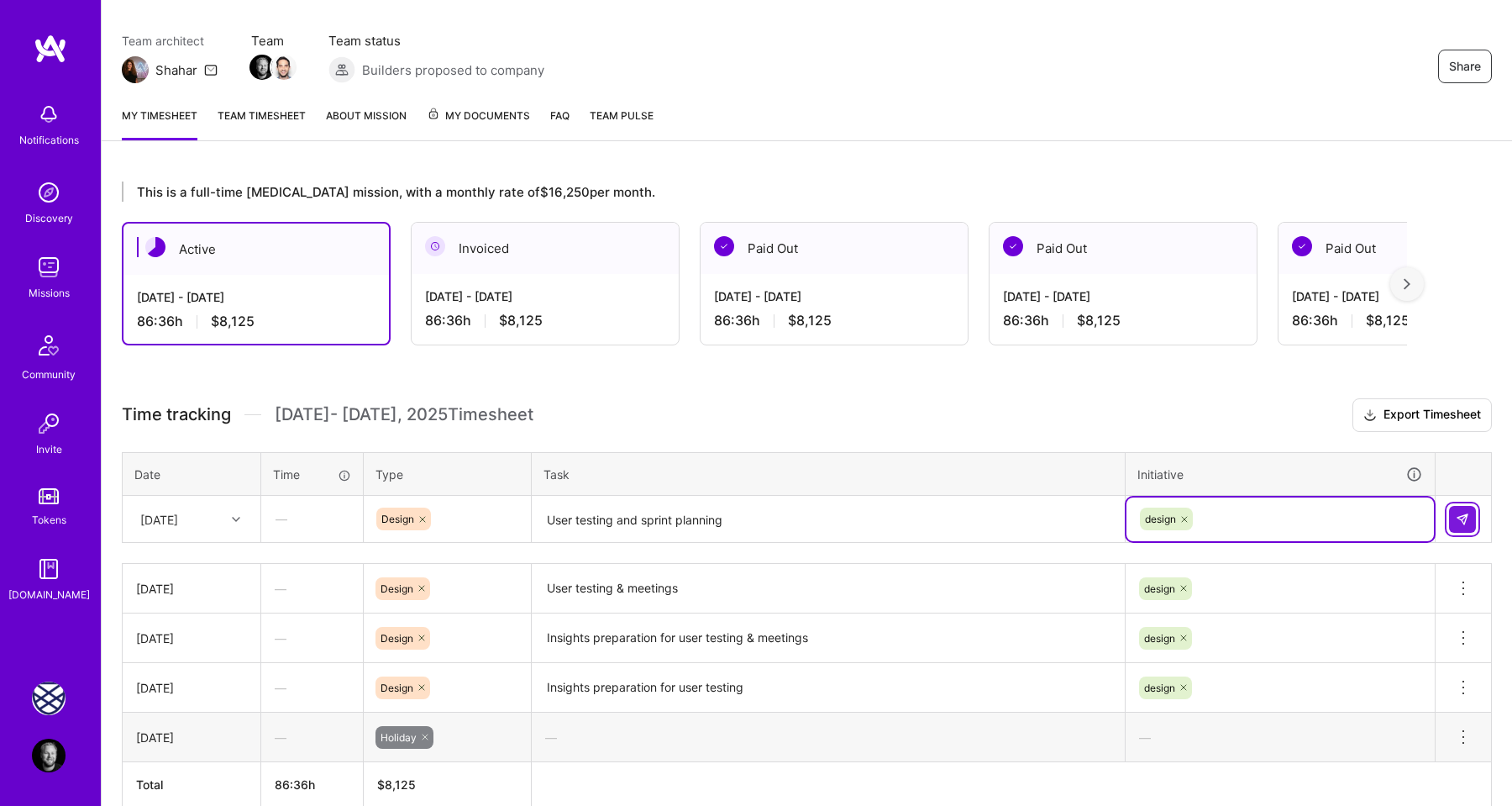
click at [1455, 516] on img at bounding box center [1461, 519] width 14 height 14
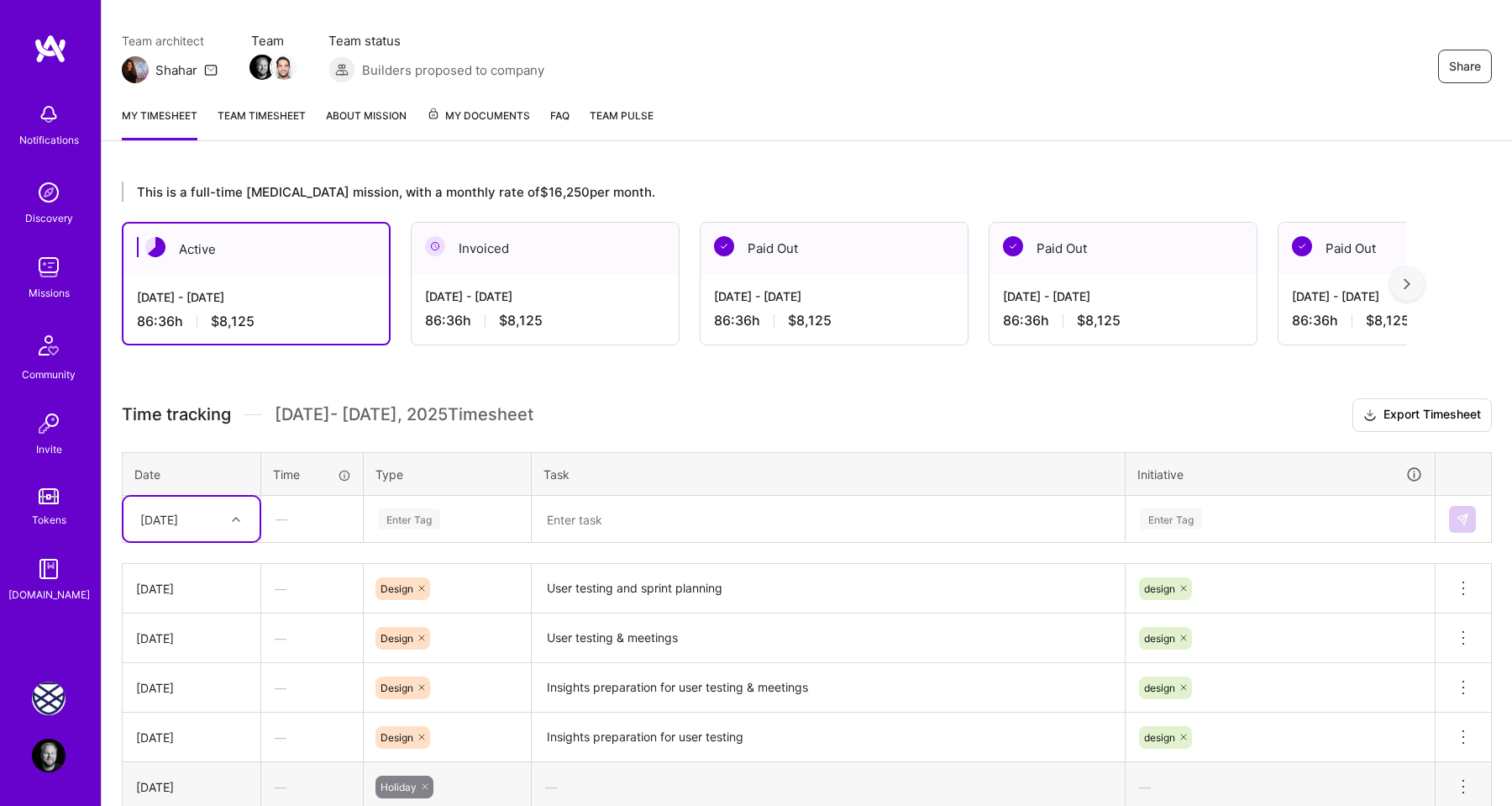
click at [236, 517] on icon at bounding box center [236, 519] width 8 height 8
click at [198, 568] on div "[DATE]" at bounding box center [191, 567] width 136 height 31
click at [178, 510] on div "[DATE]" at bounding box center [159, 519] width 38 height 18
click at [196, 756] on div "[DATE]" at bounding box center [191, 750] width 136 height 31
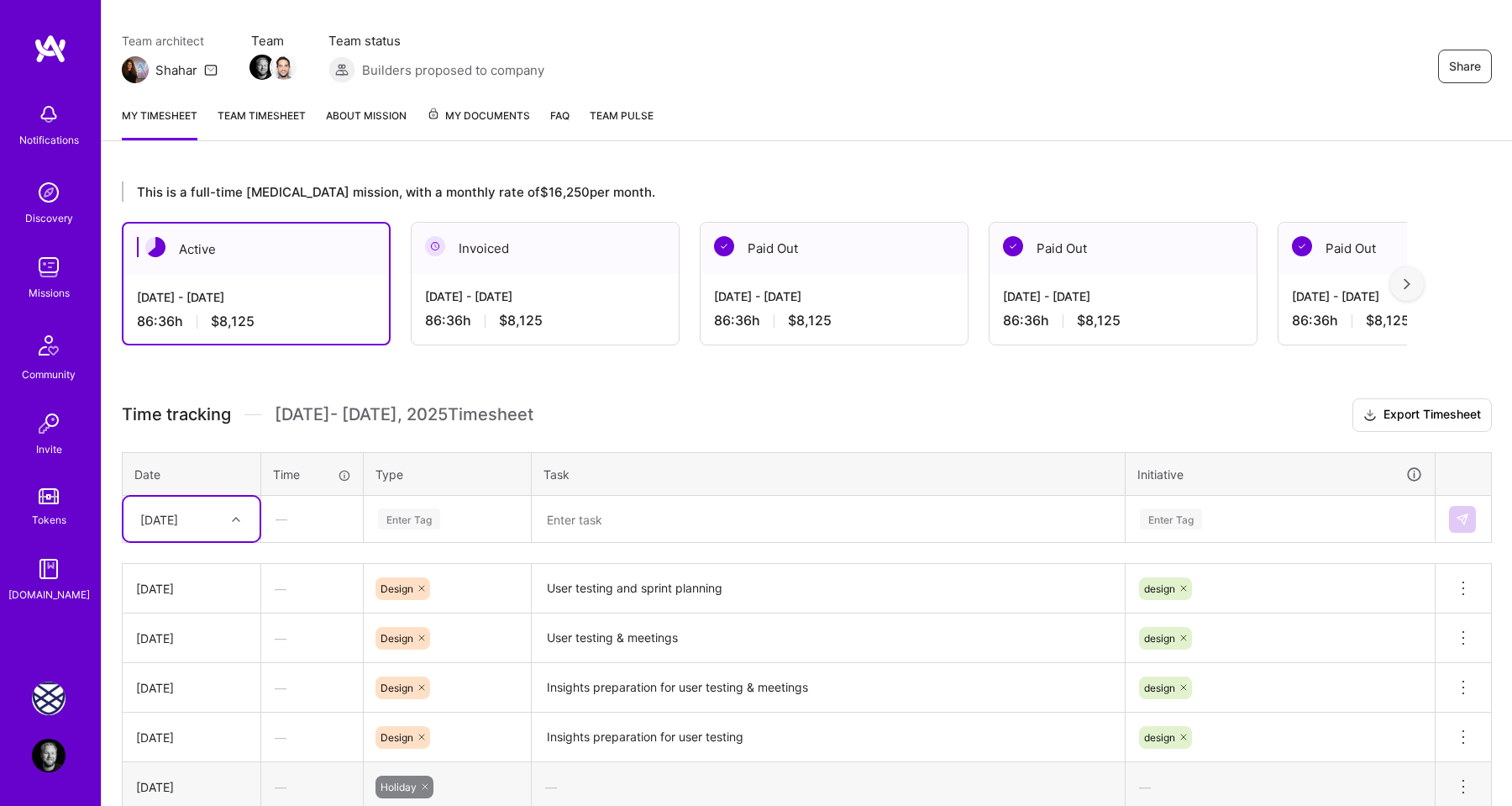
click at [407, 527] on div "Enter Tag" at bounding box center [408, 519] width 62 height 26
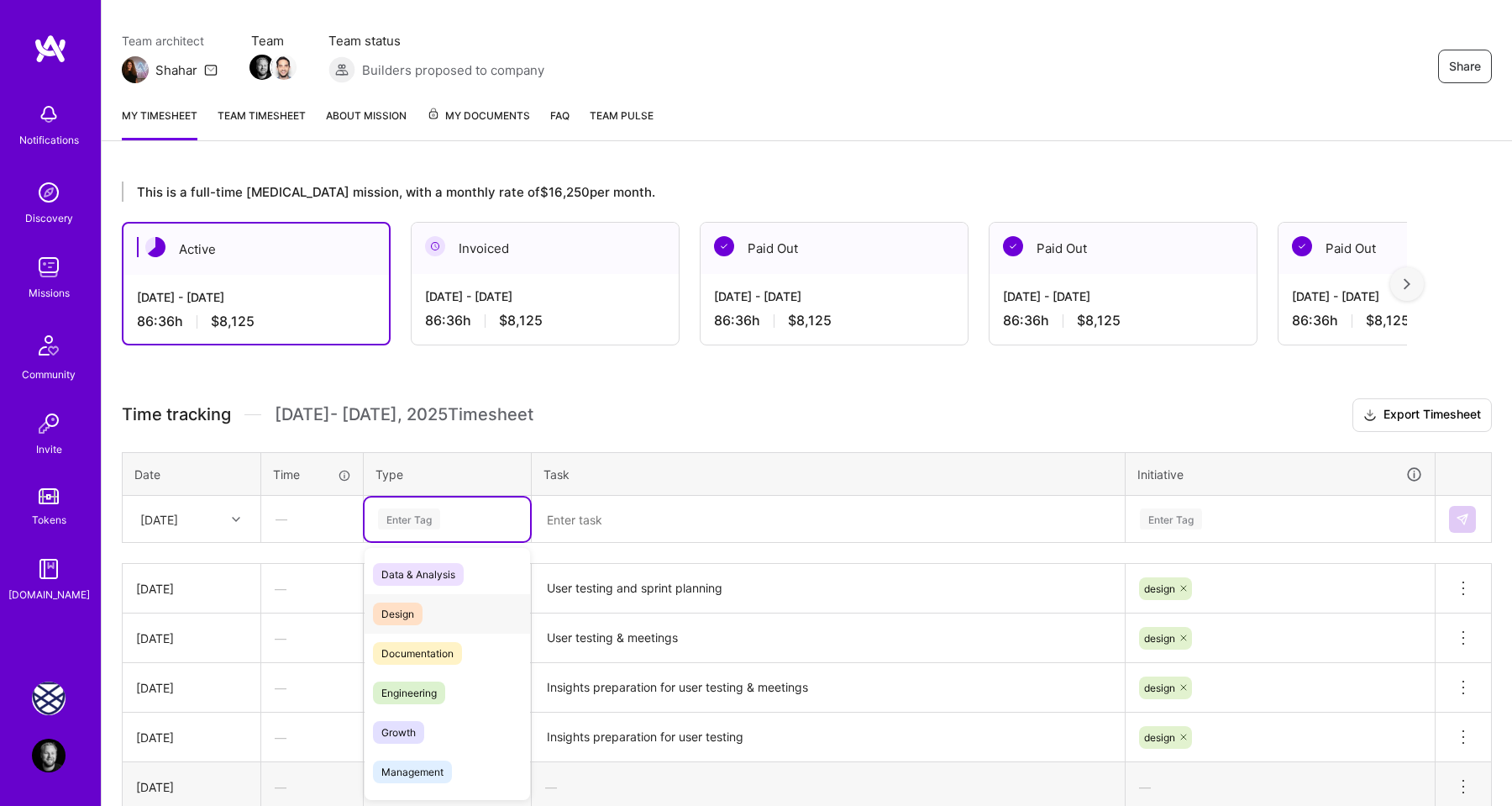
click at [404, 607] on span "Design" at bounding box center [397, 614] width 50 height 23
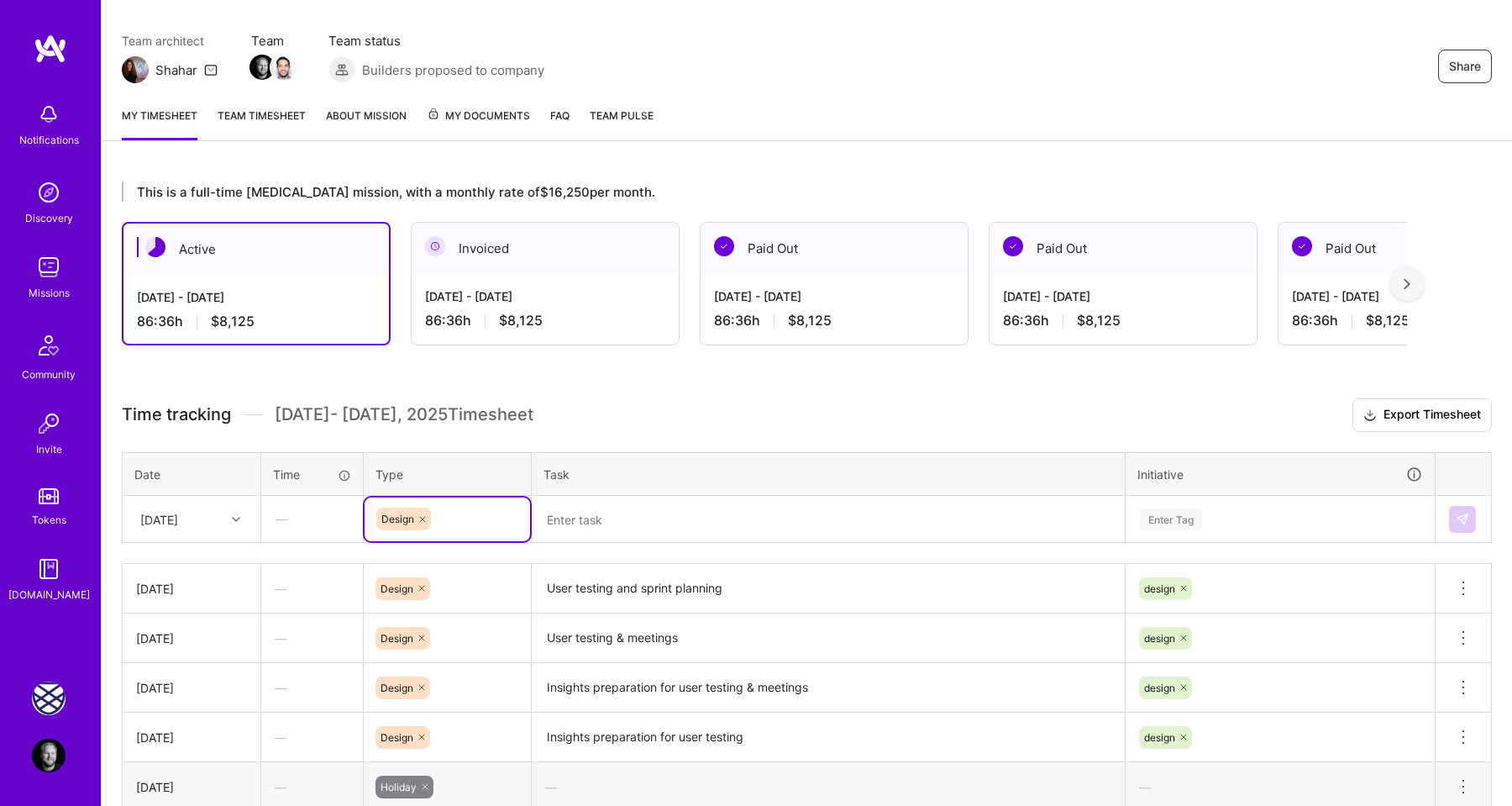
click at [580, 530] on textarea at bounding box center [827, 519] width 590 height 44
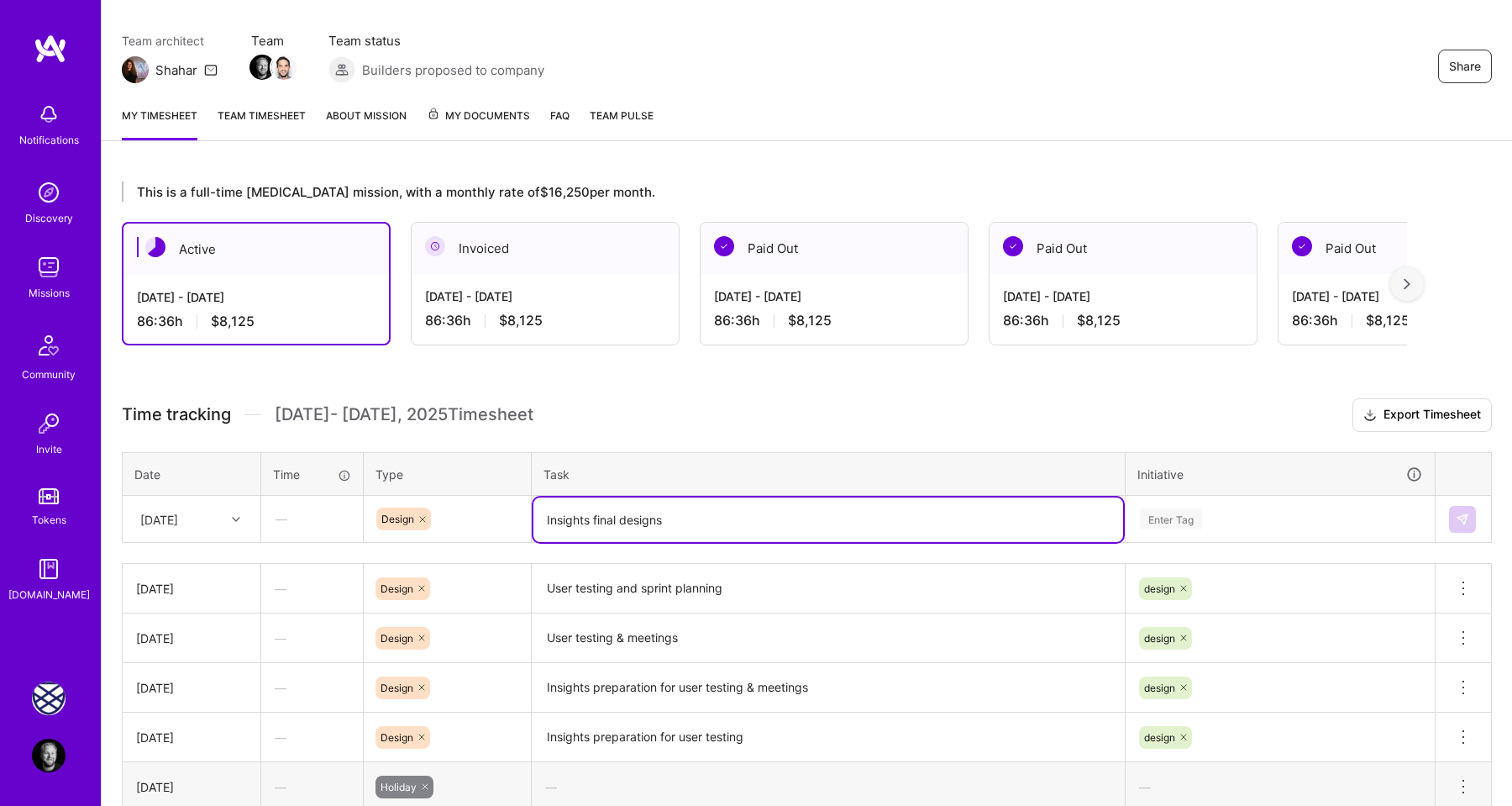
type textarea "Insights final designs"
click at [1175, 523] on div "Enter Tag" at bounding box center [1171, 519] width 62 height 26
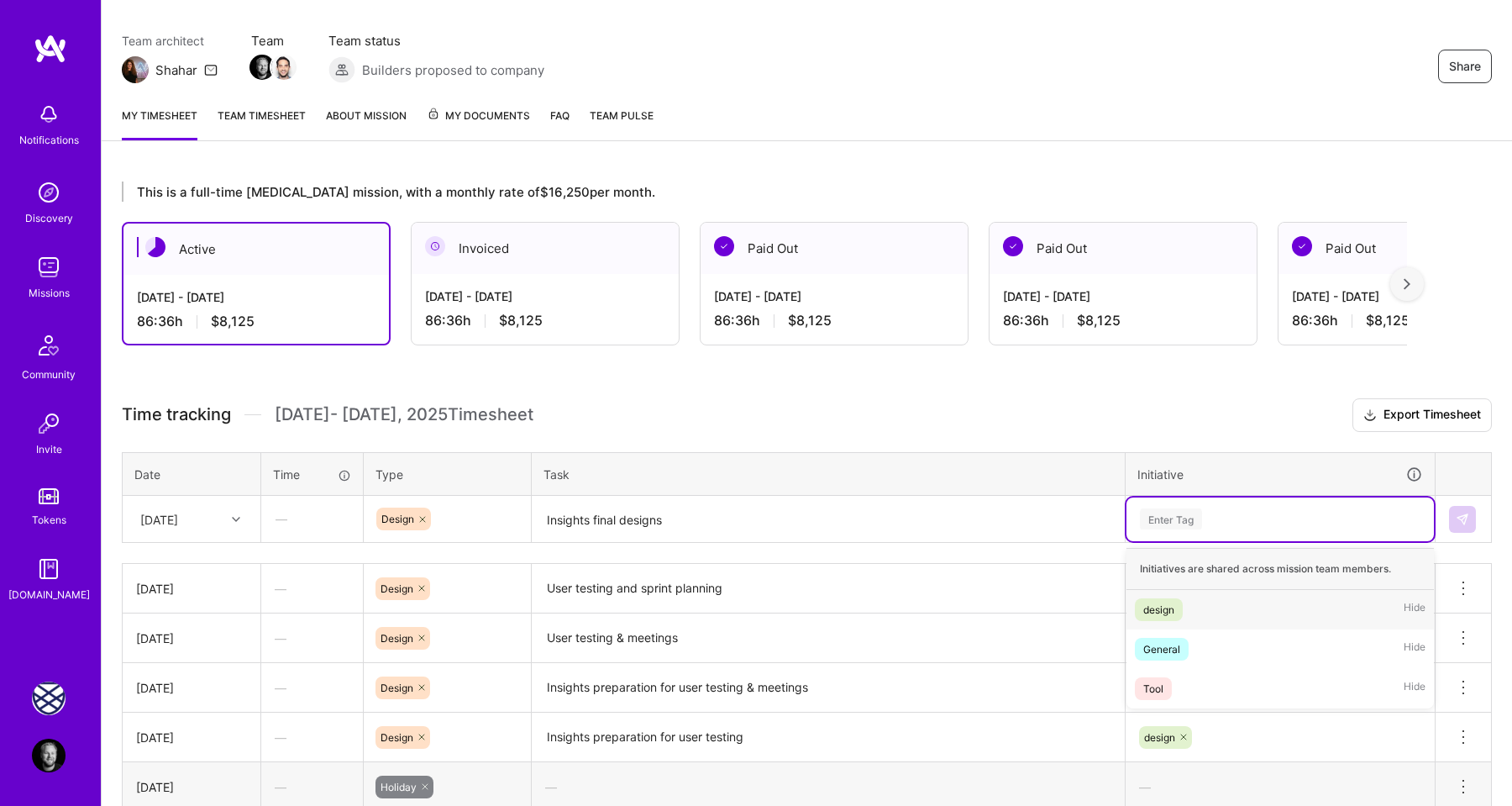
click at [1170, 601] on div "design" at bounding box center [1158, 610] width 31 height 18
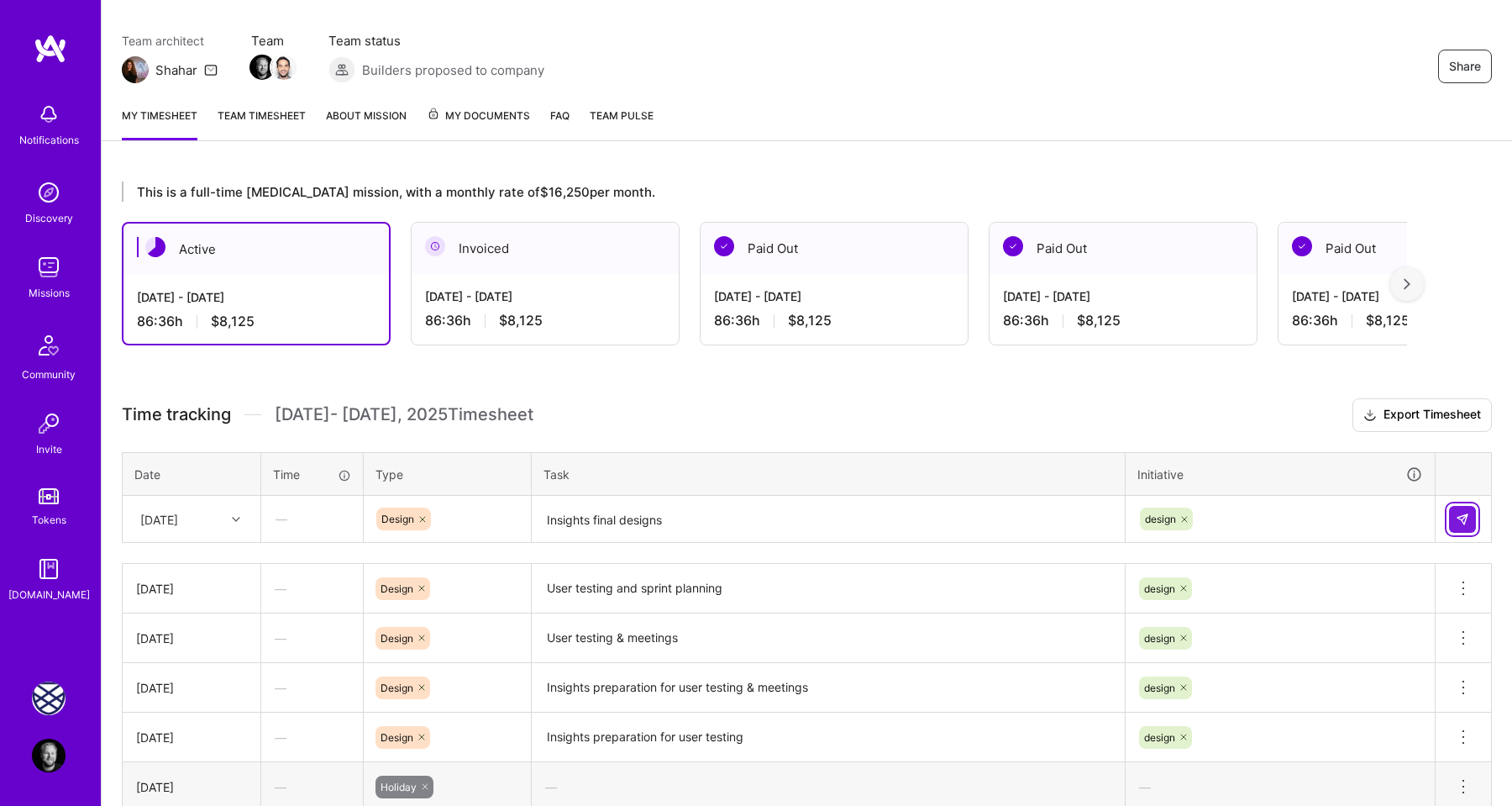
click at [1460, 520] on img at bounding box center [1461, 519] width 14 height 14
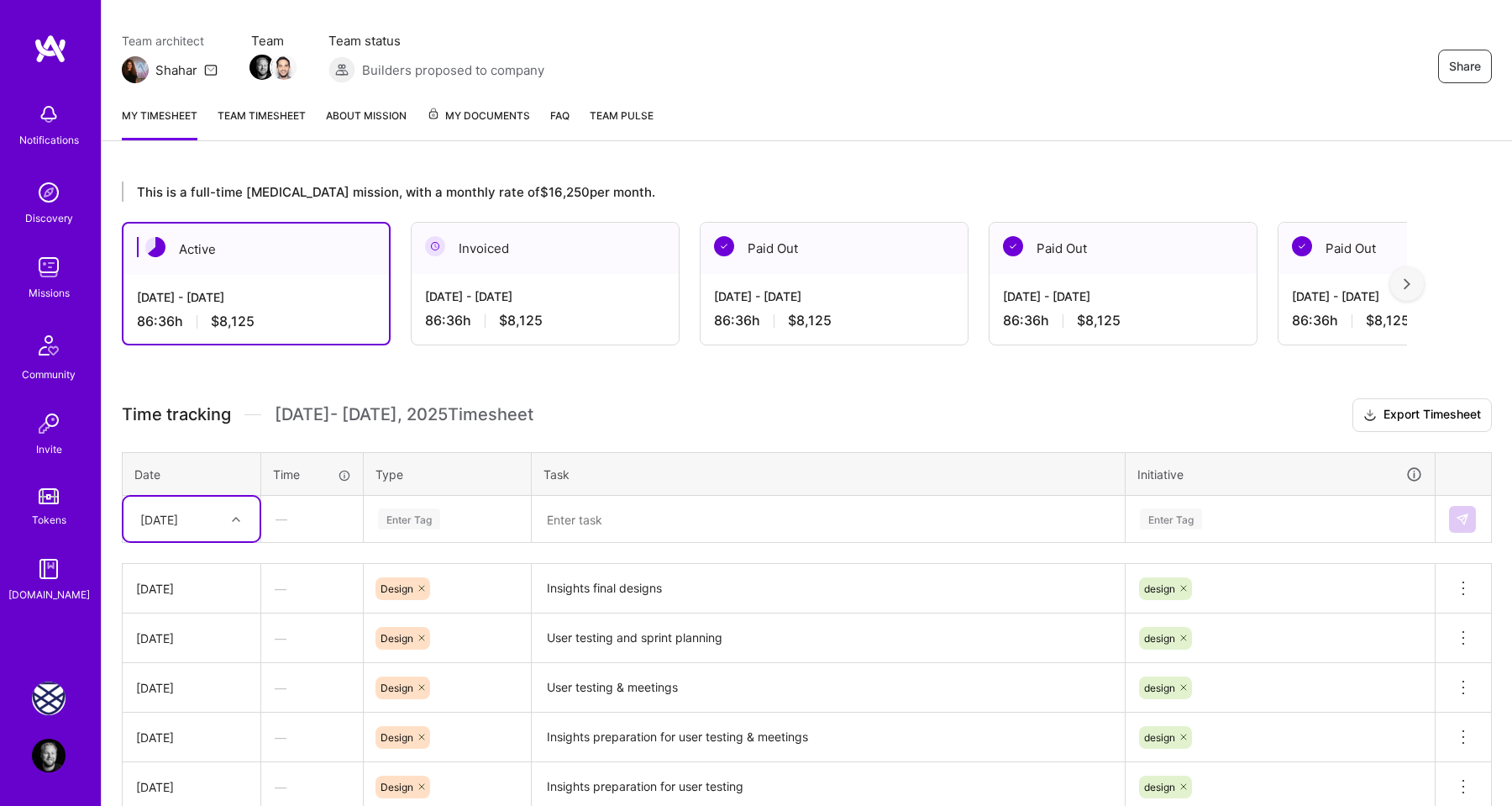
click at [223, 512] on div "[DATE]" at bounding box center [178, 519] width 93 height 28
click at [198, 593] on div "[DATE]" at bounding box center [191, 597] width 136 height 31
click at [401, 519] on div "Enter Tag" at bounding box center [408, 519] width 62 height 26
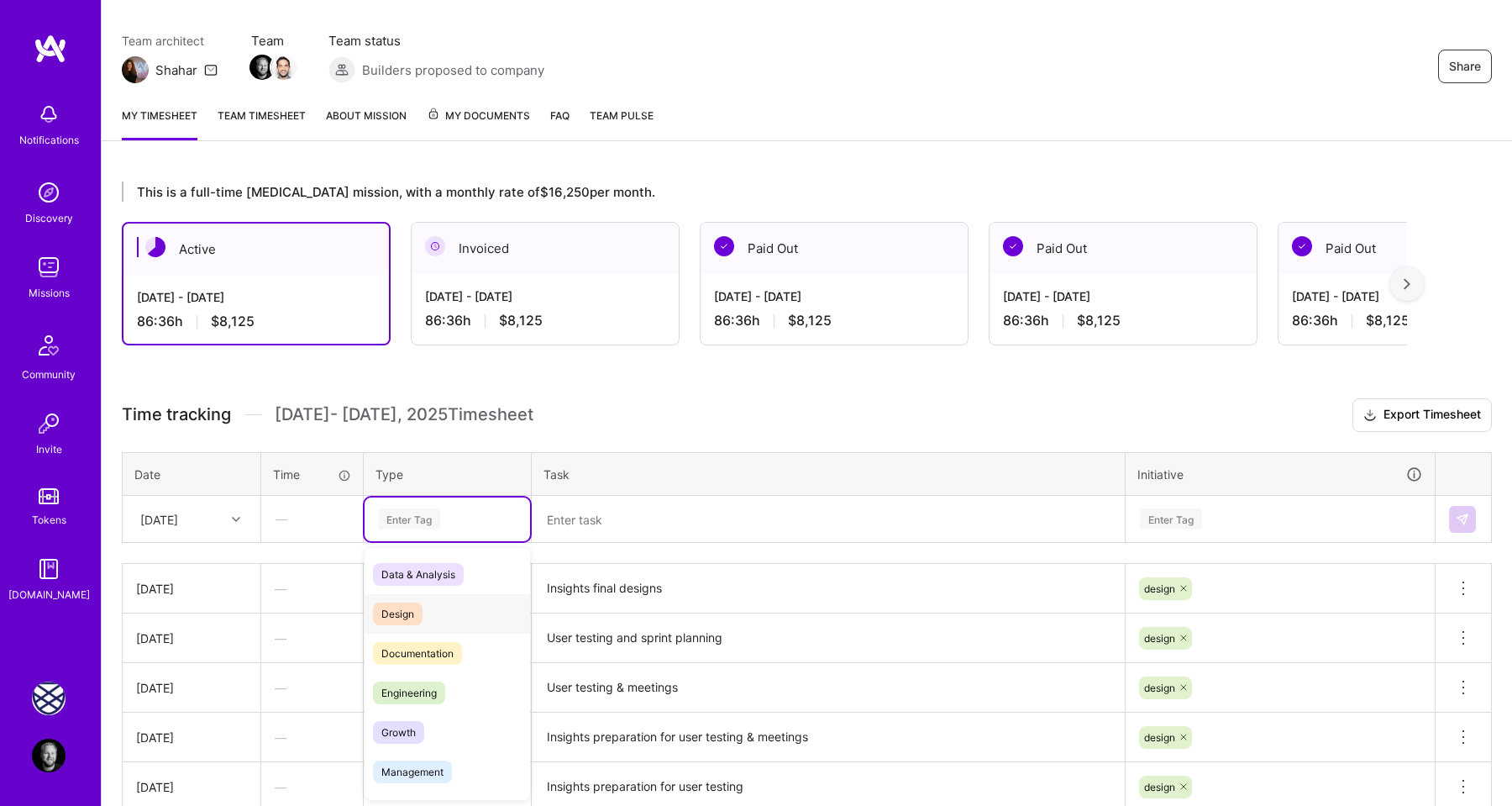
click at [419, 608] on span "Design" at bounding box center [397, 614] width 50 height 23
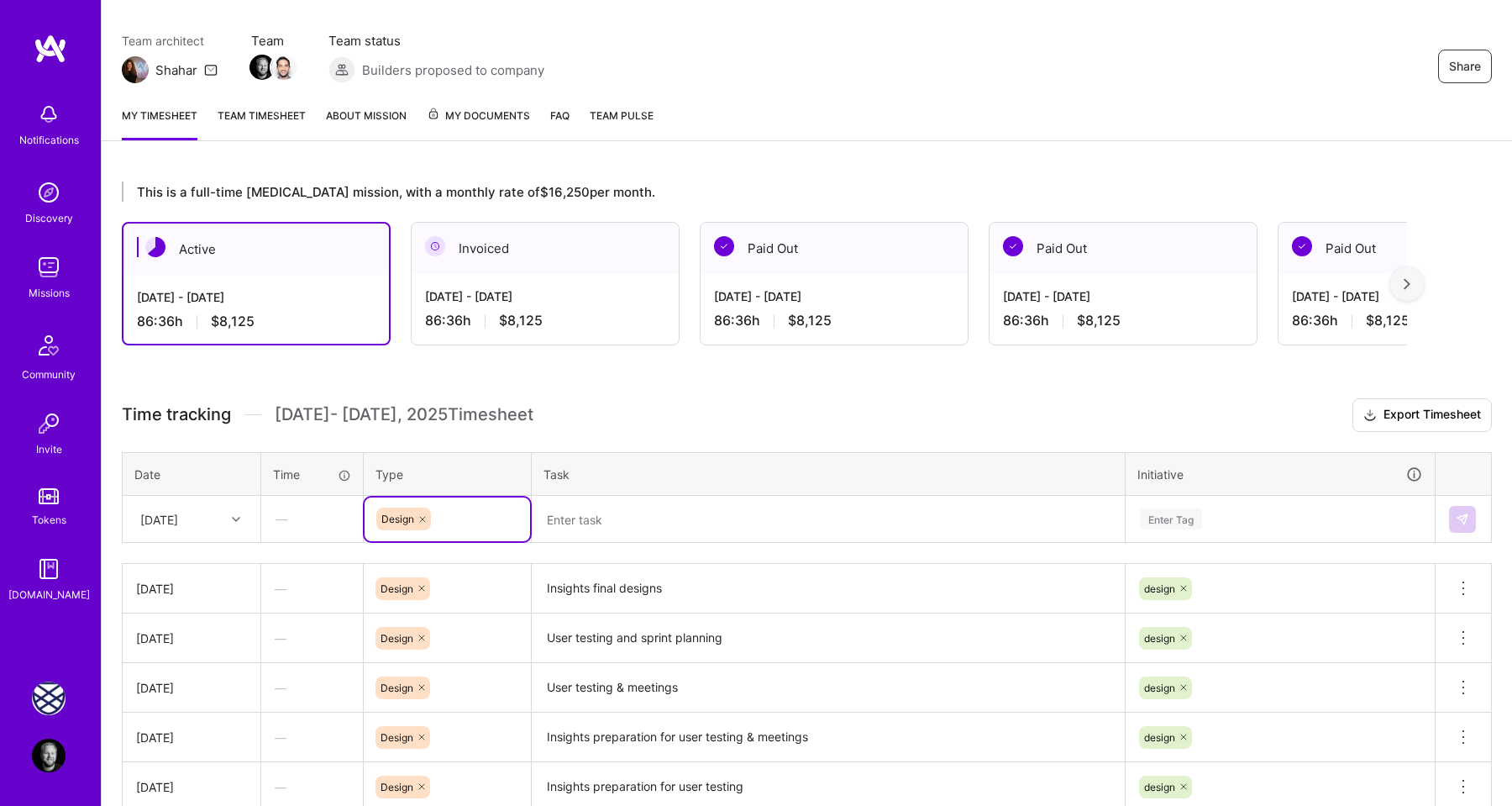
click at [600, 591] on textarea "Insights final designs" at bounding box center [827, 588] width 590 height 46
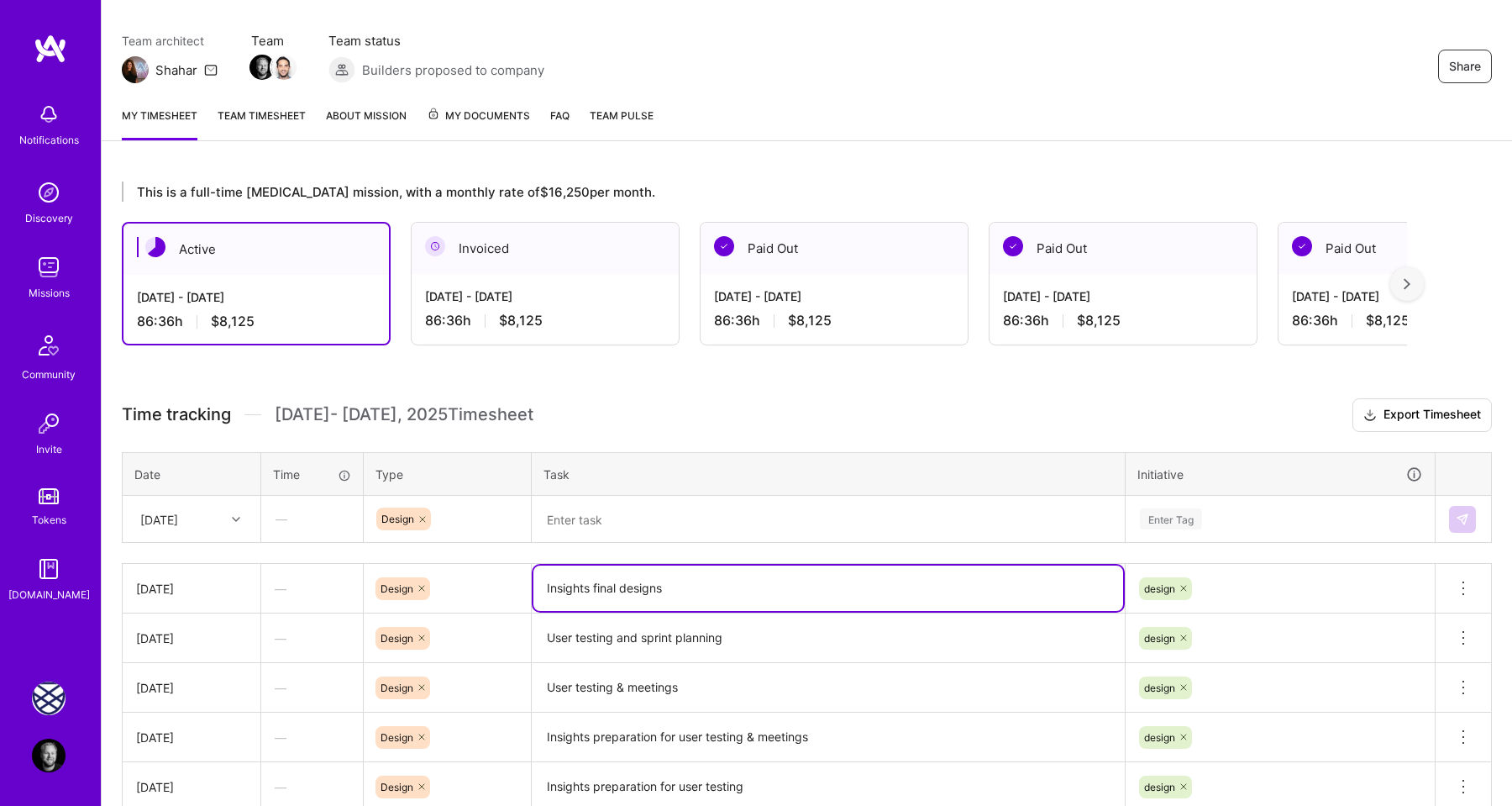
click at [600, 591] on textarea "Insights final designs" at bounding box center [827, 588] width 590 height 45
click at [576, 519] on textarea at bounding box center [827, 519] width 590 height 44
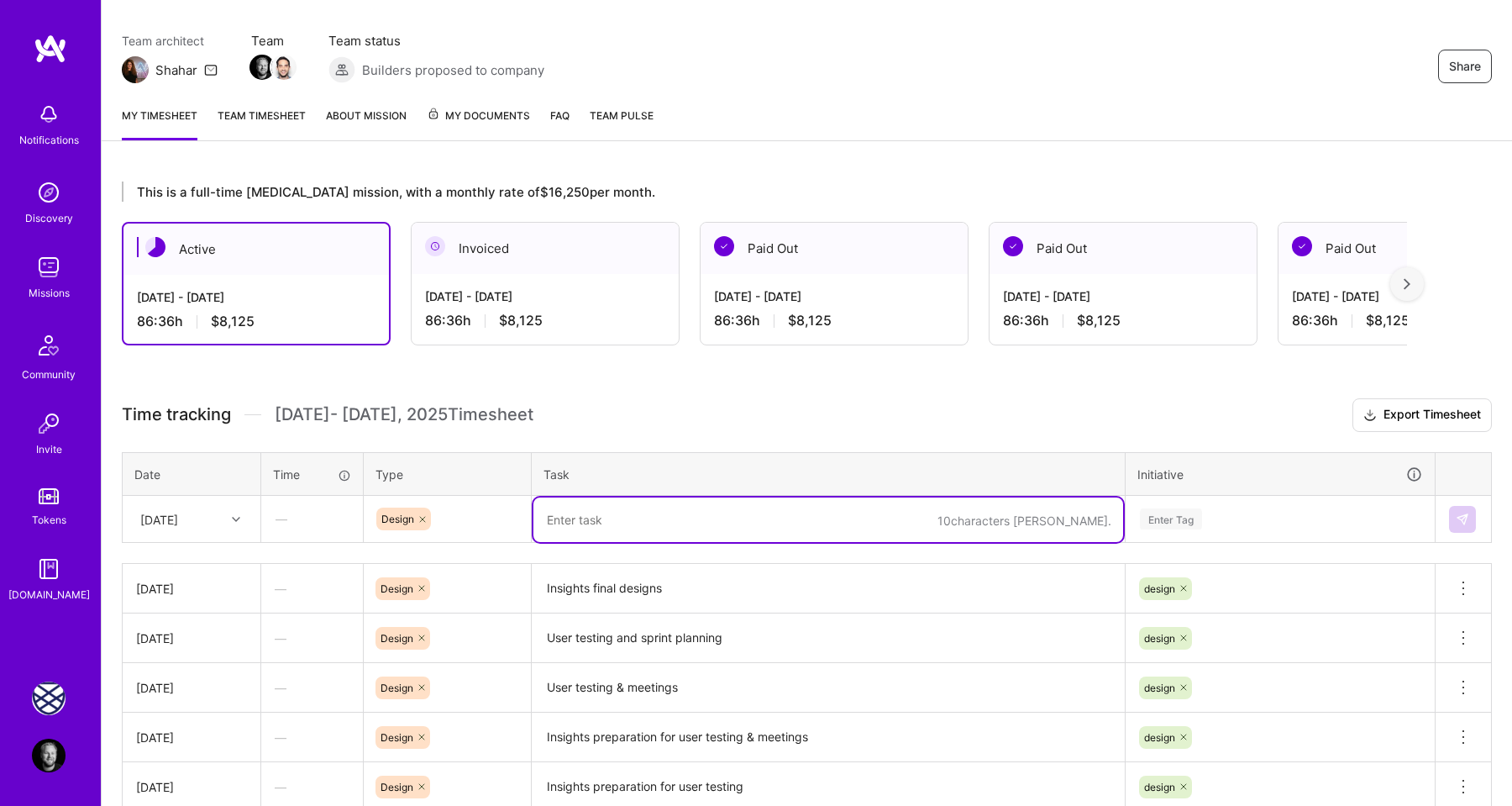
paste textarea "Insights final designs"
type textarea "Insights final designs"
click at [644, 587] on textarea "Insights final designs" at bounding box center [827, 589] width 590 height 47
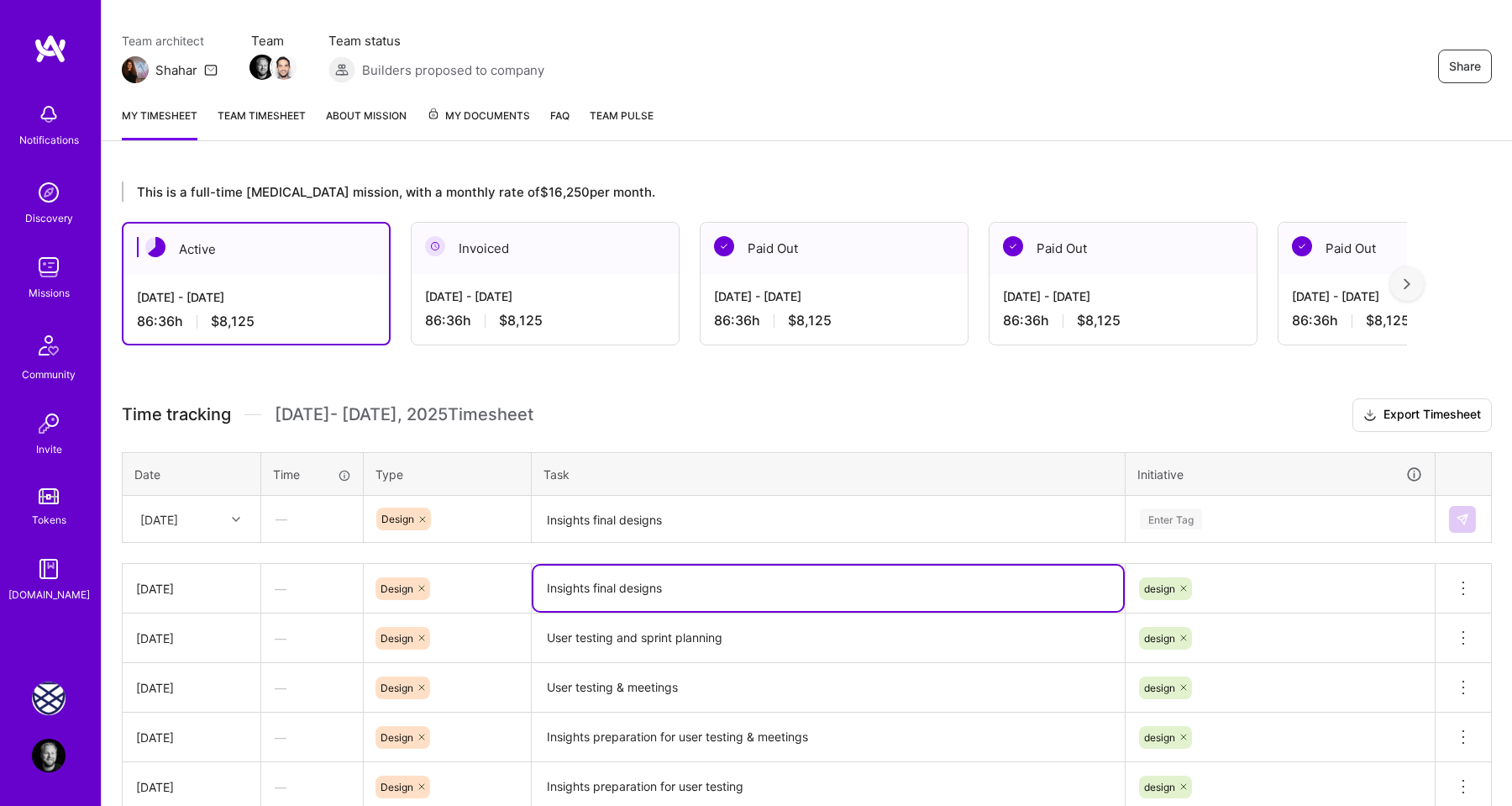
click at [696, 594] on textarea "Insights final designs" at bounding box center [827, 588] width 590 height 45
type textarea "Insights final designs & meetings"
click at [664, 521] on textarea "Insights final designs" at bounding box center [827, 519] width 590 height 44
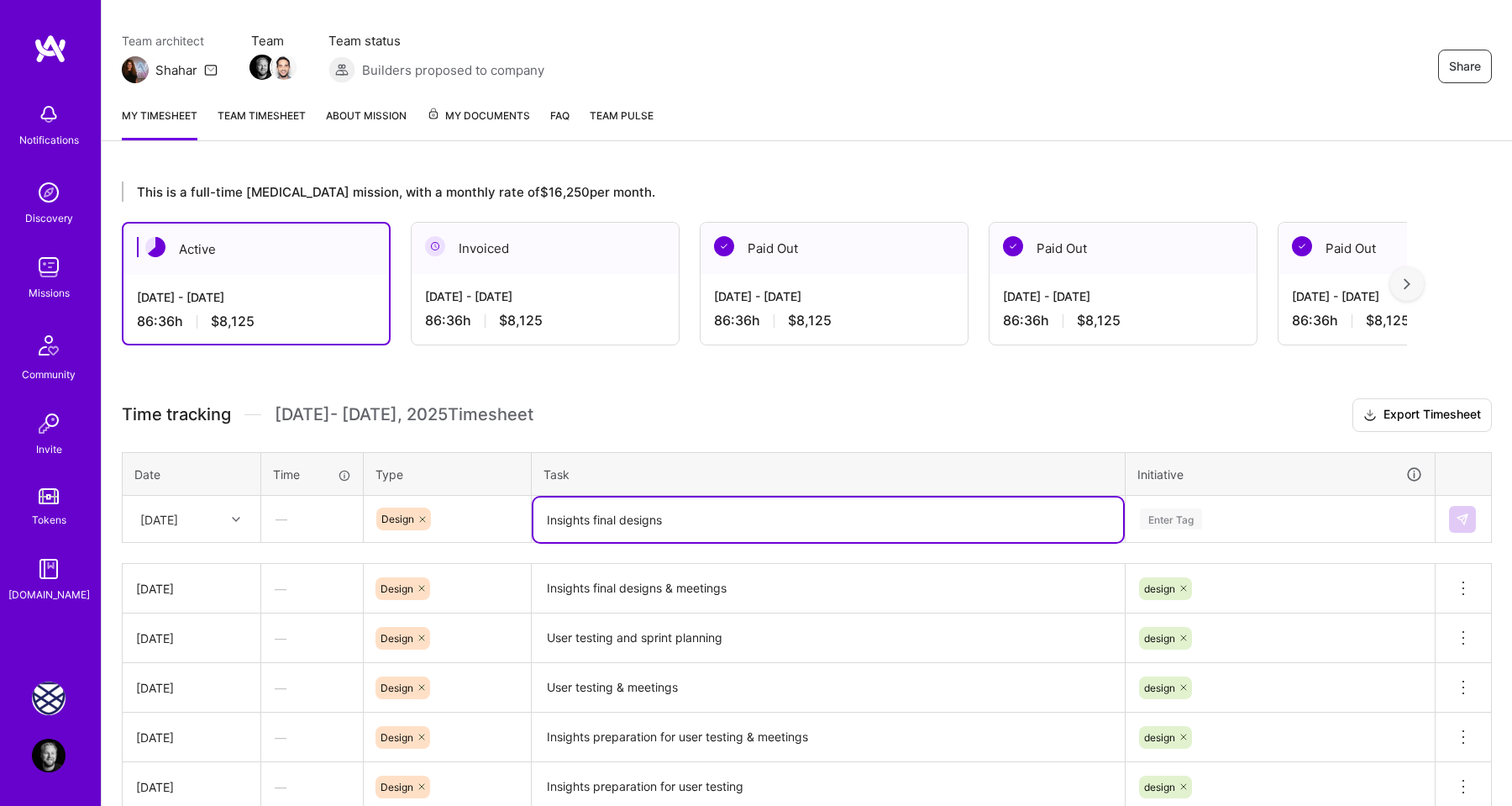
click at [1188, 513] on div "Enter Tag" at bounding box center [1171, 519] width 62 height 26
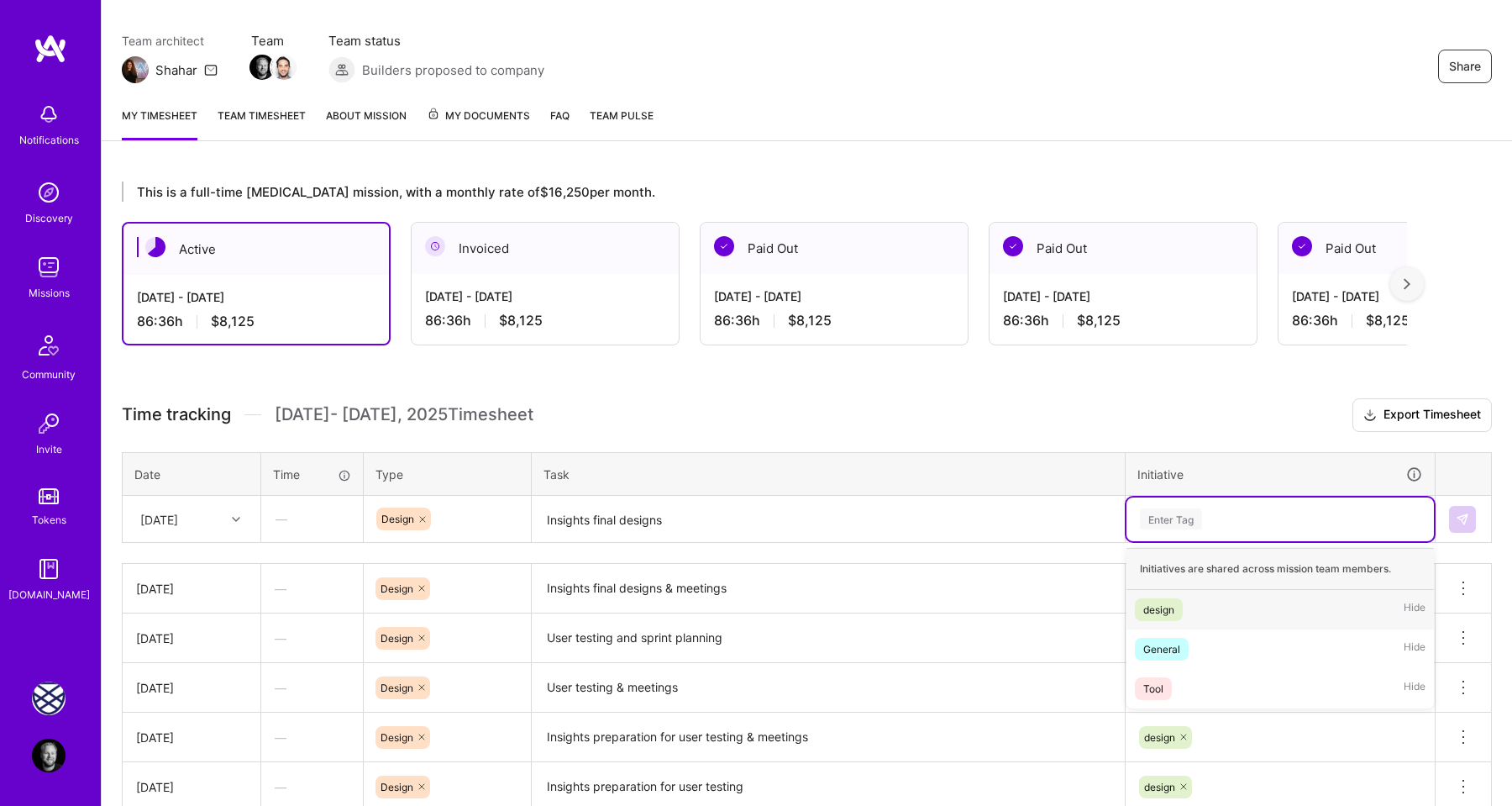
click at [1175, 601] on span "design" at bounding box center [1158, 609] width 48 height 23
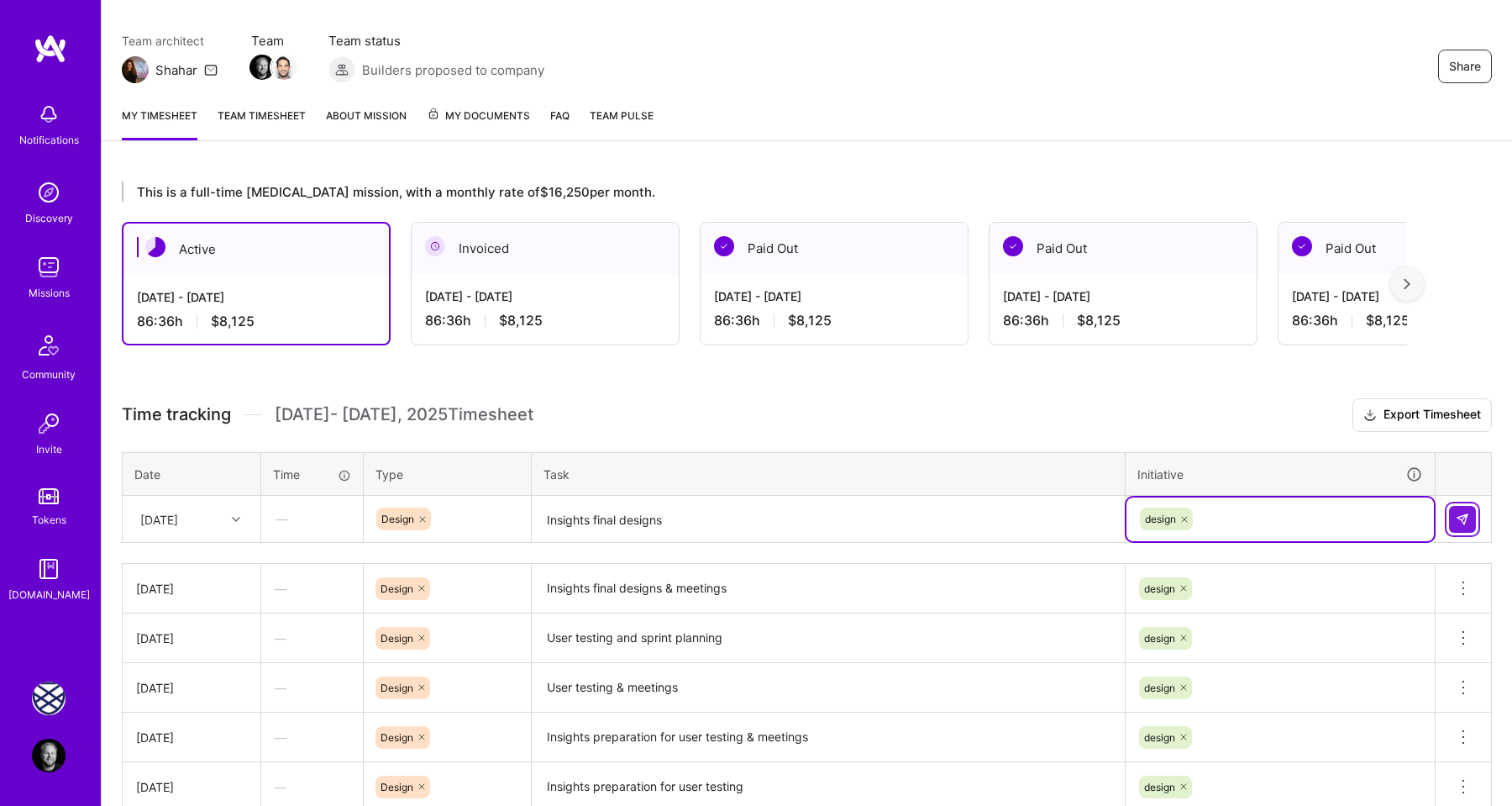
click at [1463, 517] on img at bounding box center [1461, 519] width 14 height 14
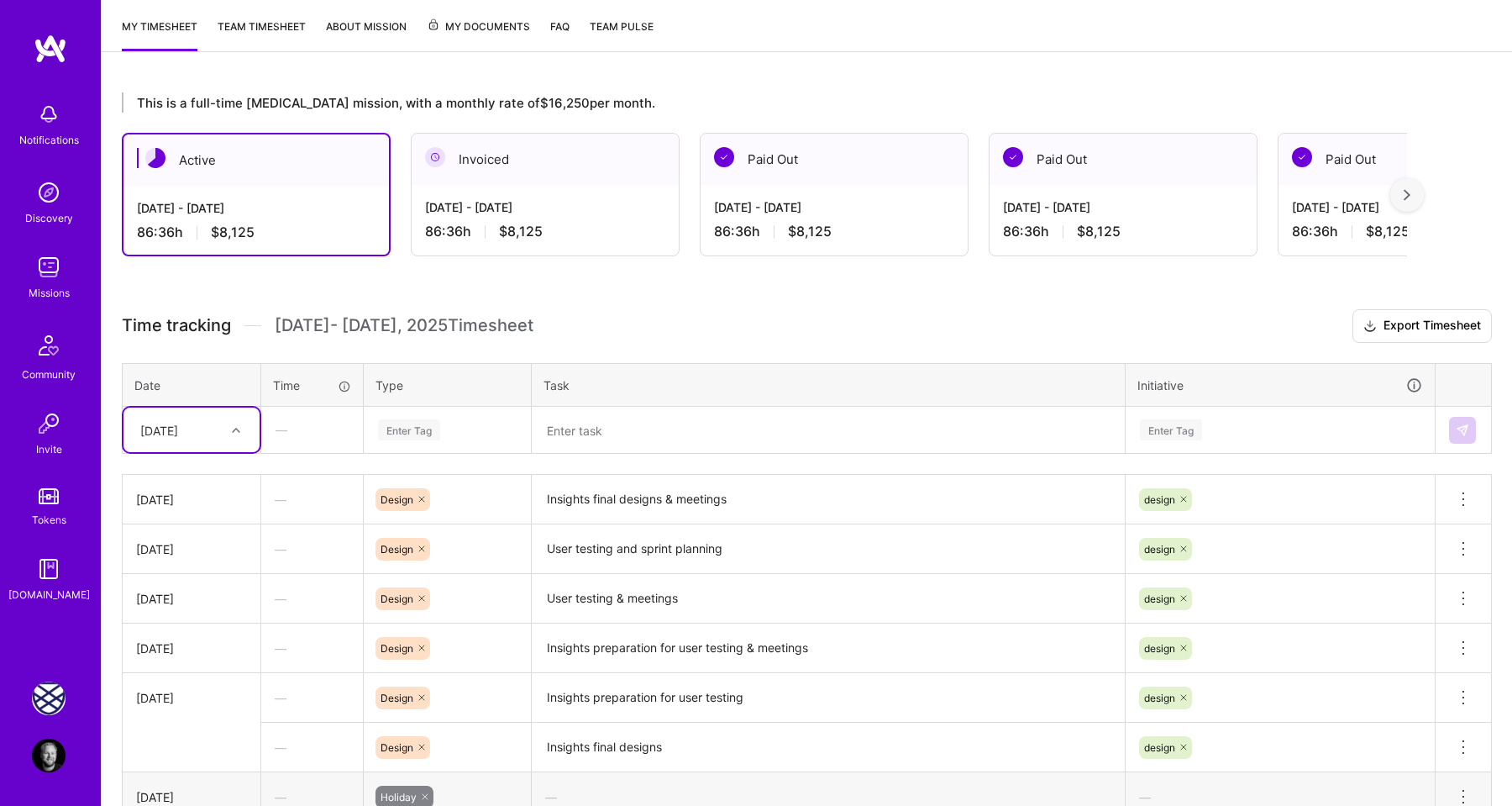
scroll to position [360, 0]
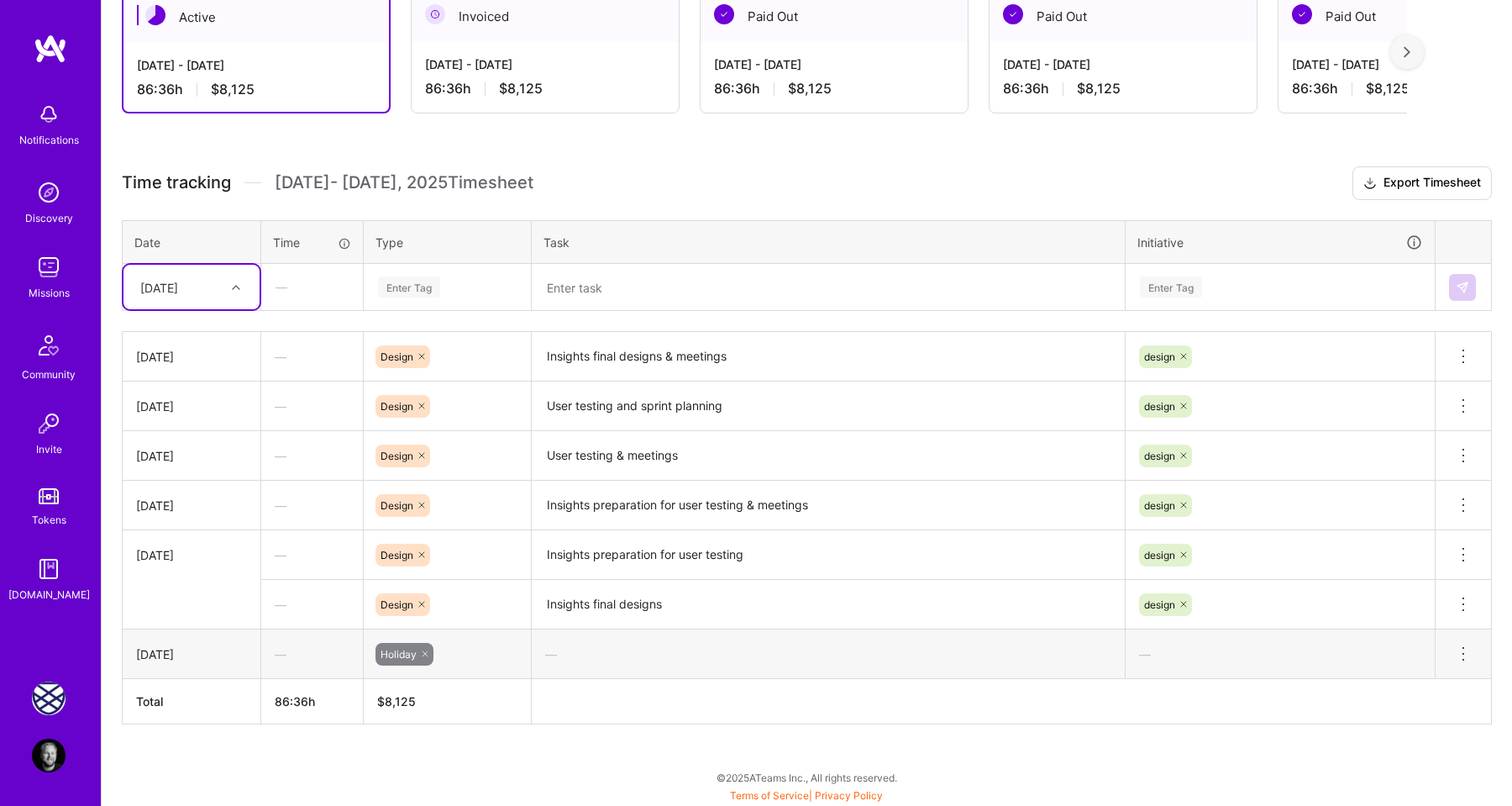
click at [602, 204] on div "Time tracking [DATE] - [DATE] Timesheet Export Timesheet Date Time Type Task In…" at bounding box center [807, 445] width 1370 height 558
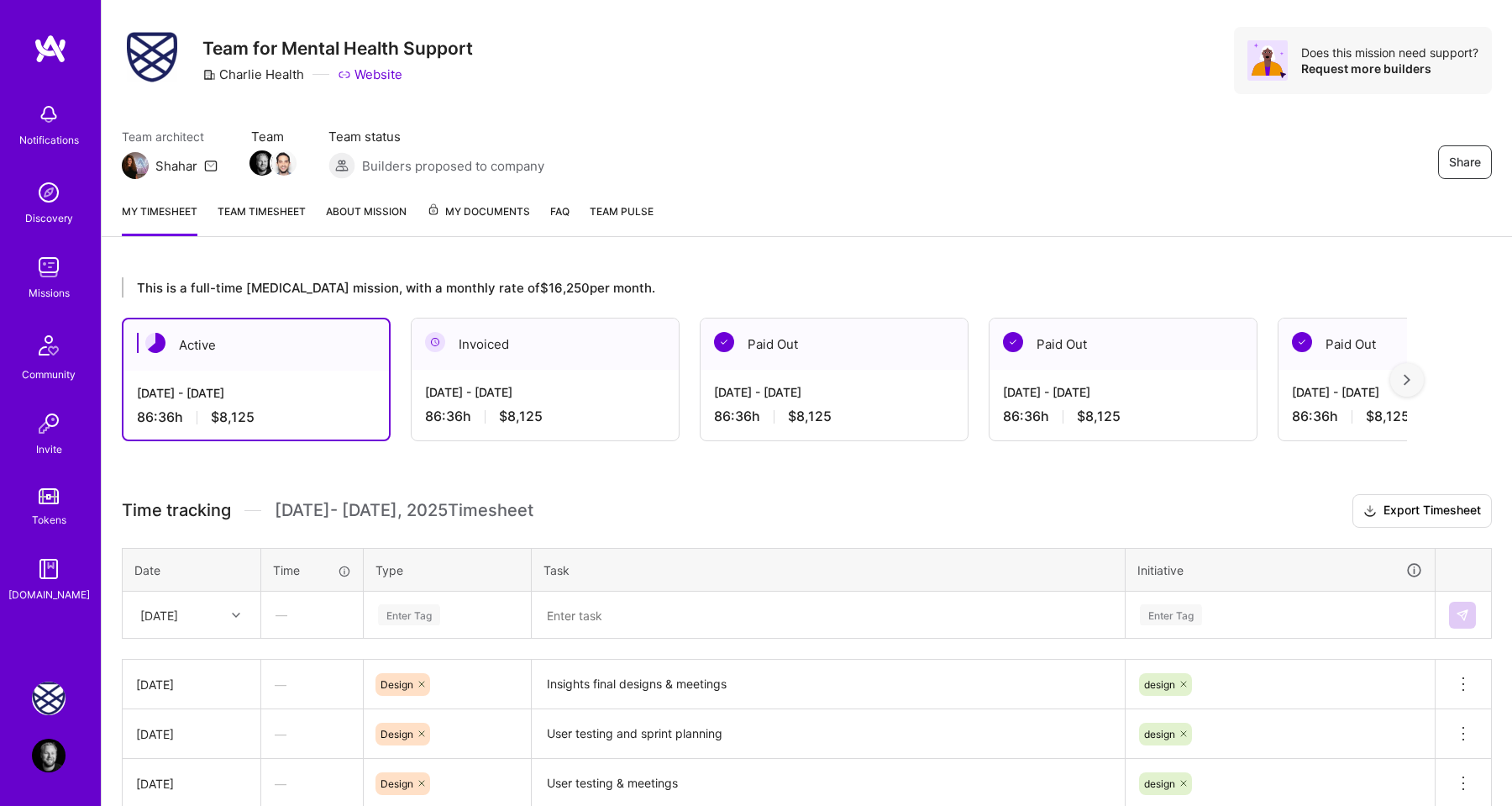
scroll to position [0, 0]
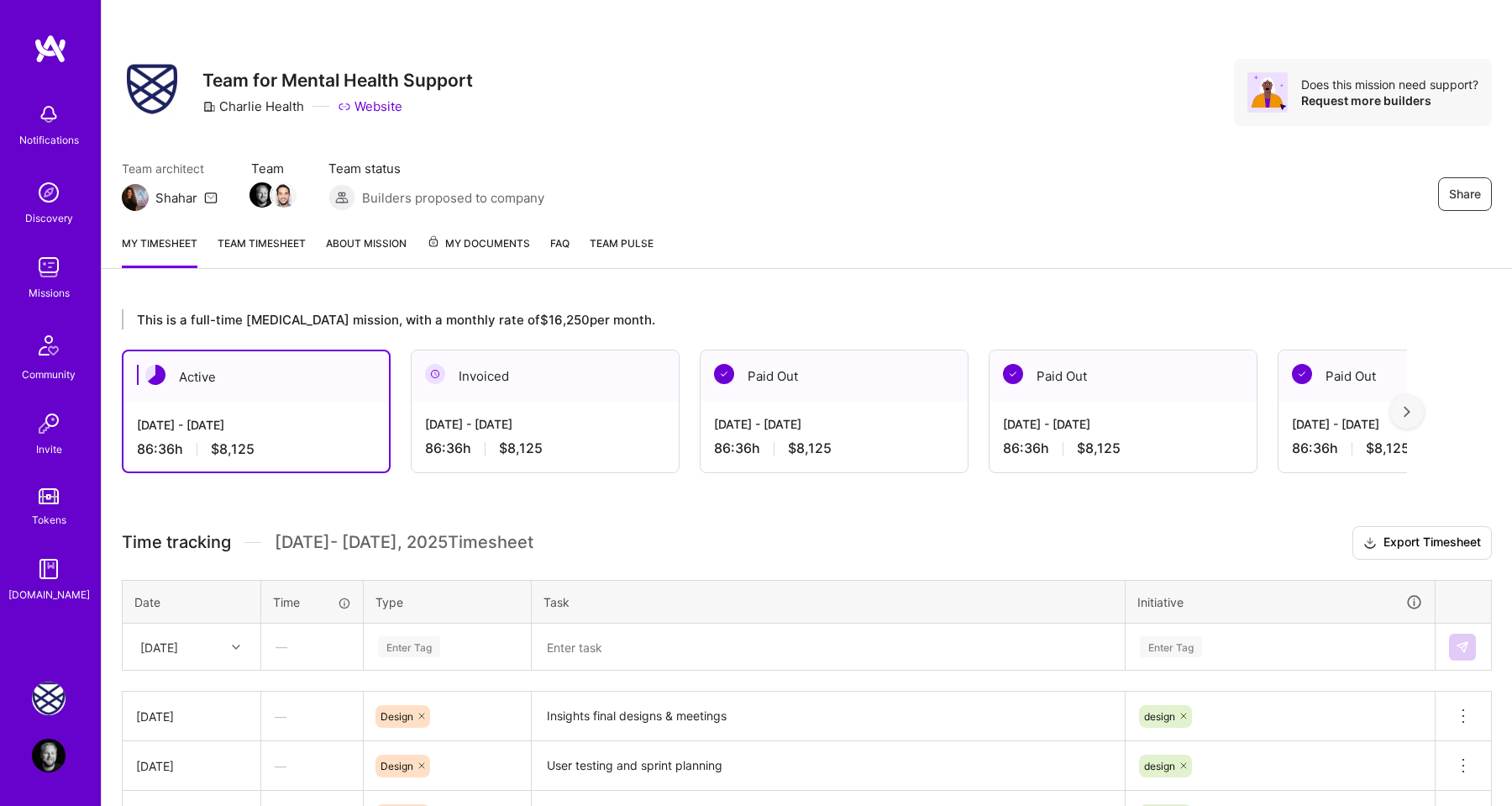
click at [601, 283] on div "Share Team for Mental Health Support Charlie Health Website Does this mission n…" at bounding box center [807, 583] width 1411 height 1167
